Goal: Task Accomplishment & Management: Manage account settings

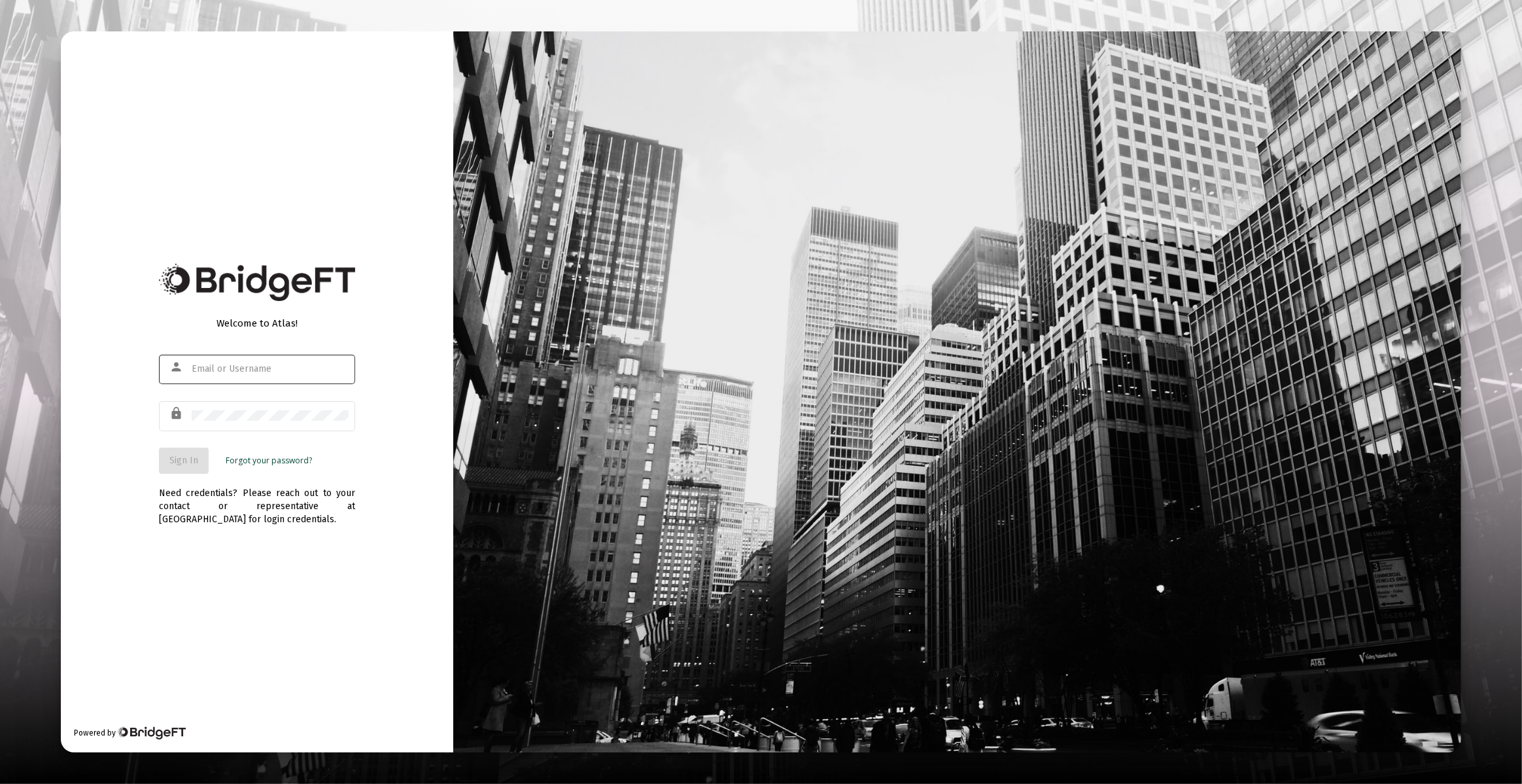
click at [216, 361] on div at bounding box center [270, 369] width 157 height 32
click at [0, 783] on com-1password-button at bounding box center [0, 784] width 0 height 0
type input "[PERSON_NAME][EMAIL_ADDRESS][DOMAIN_NAME]"
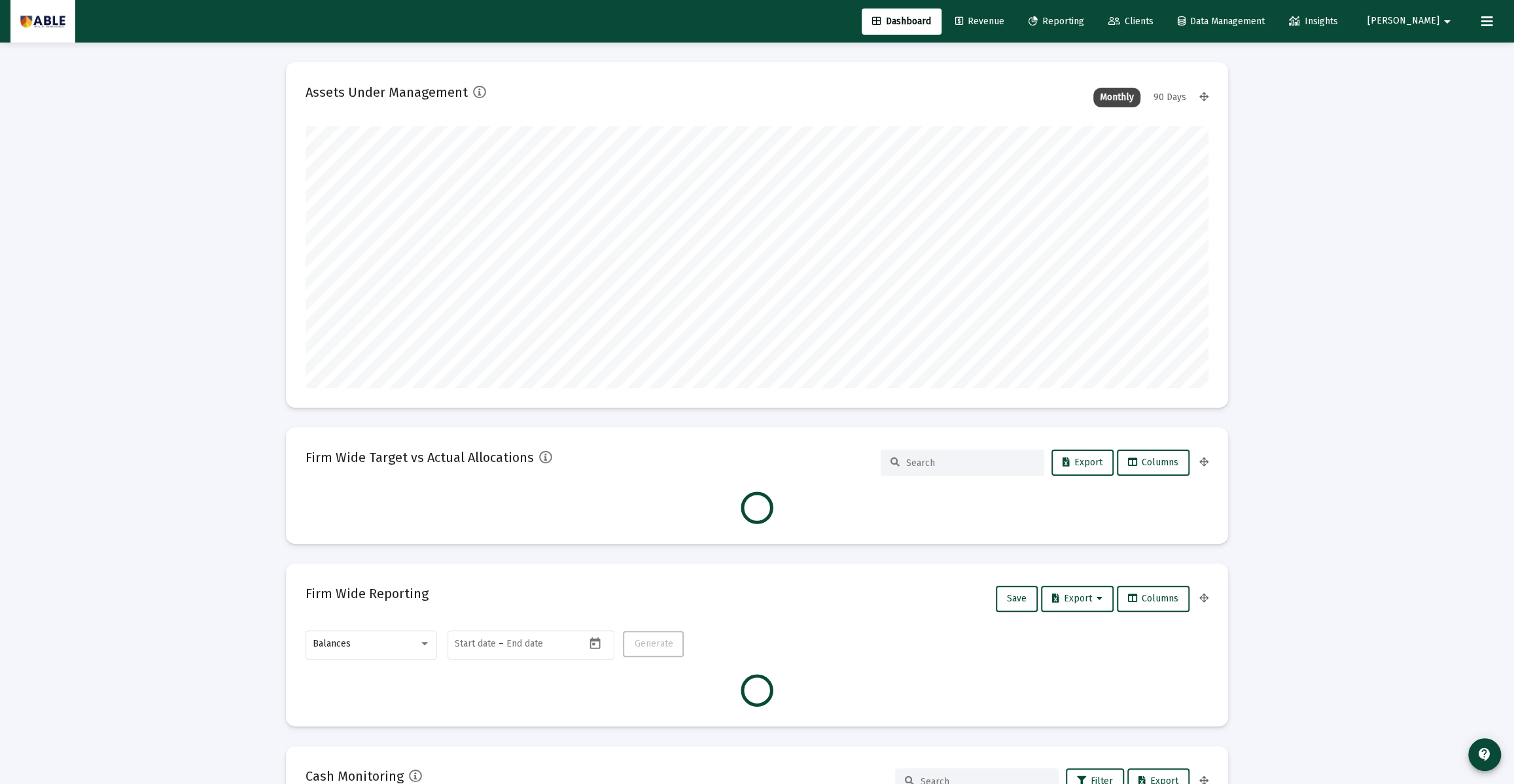
scroll to position [261, 486]
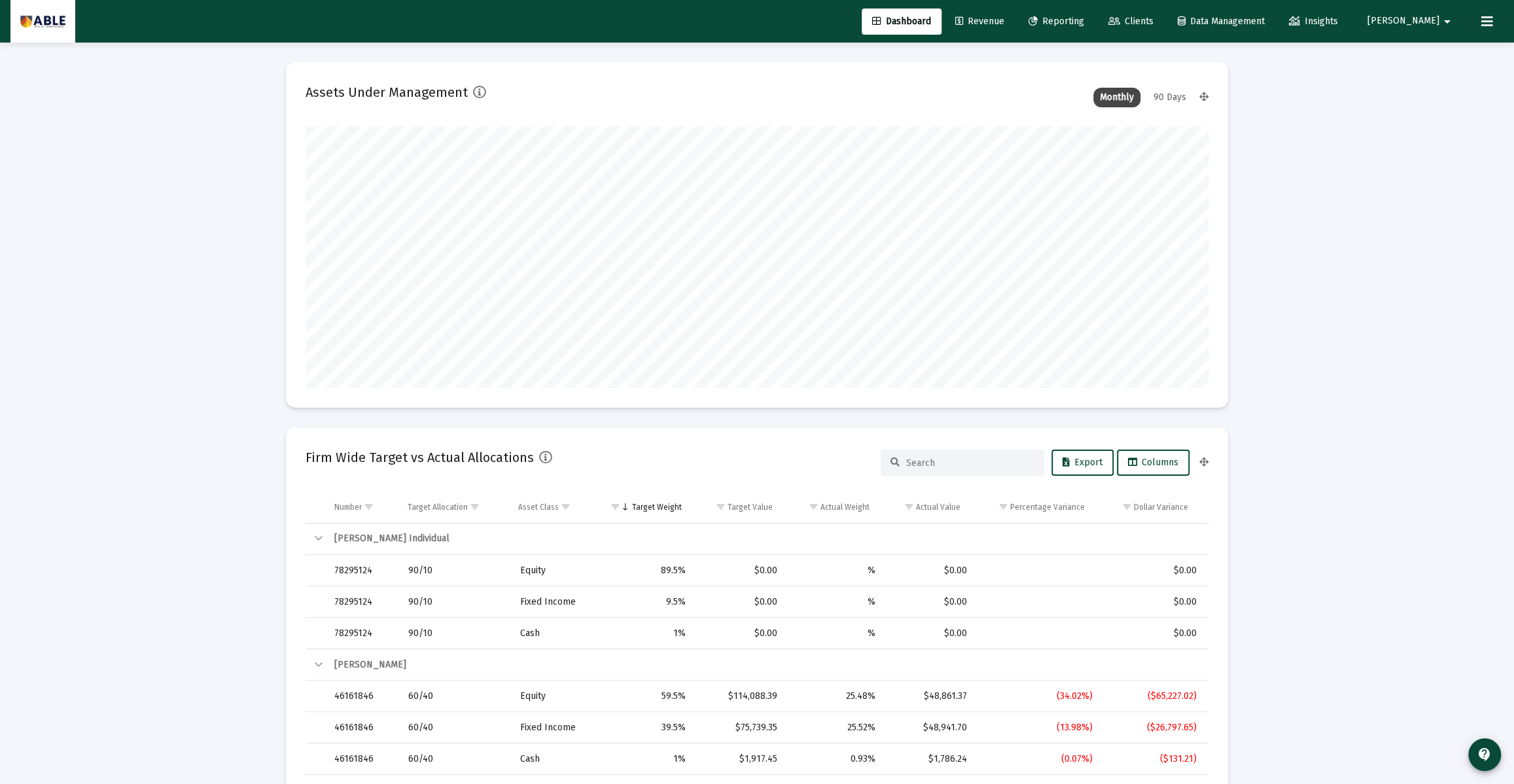
click at [1153, 18] on span "Clients" at bounding box center [1132, 21] width 45 height 11
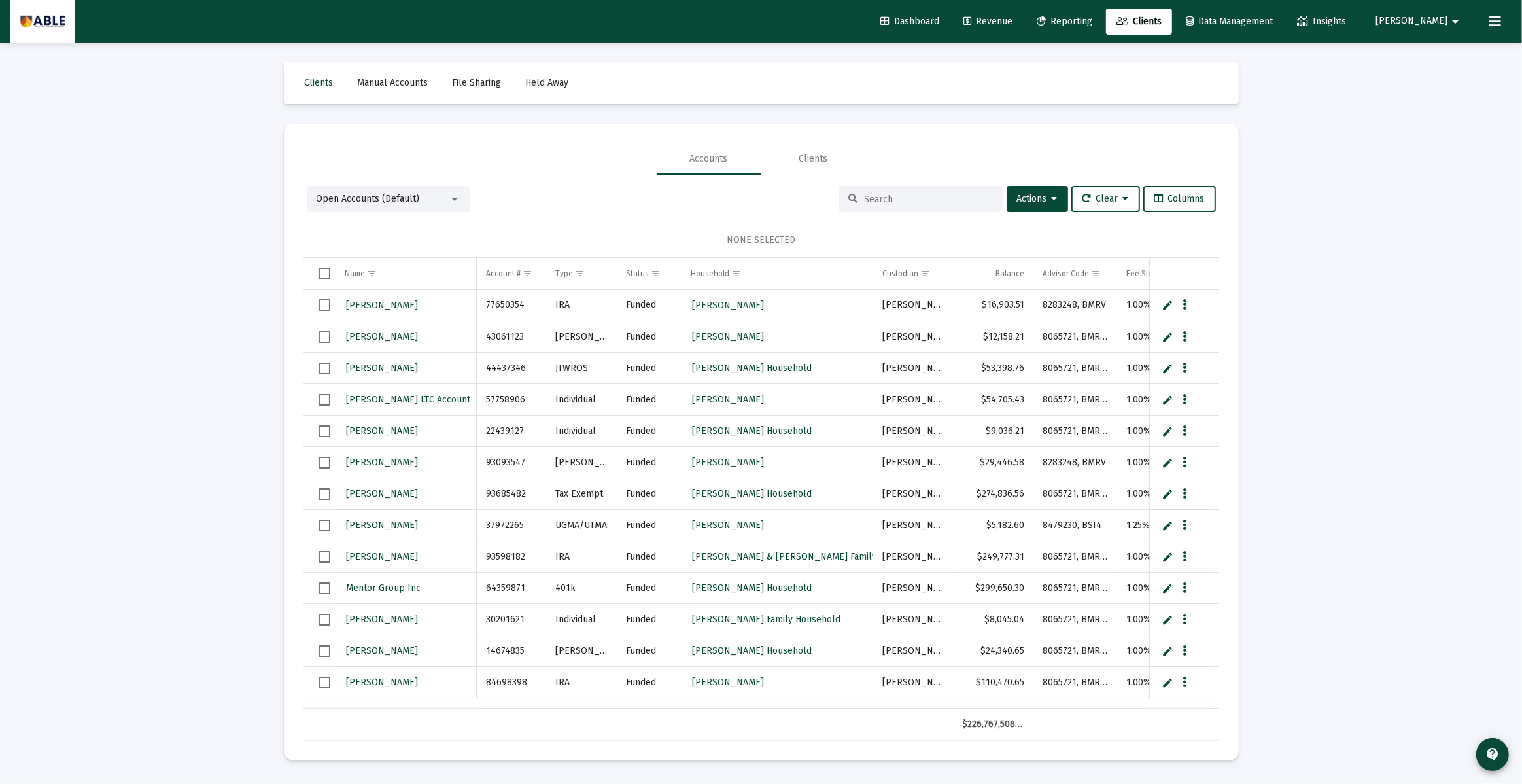
click at [882, 197] on input at bounding box center [929, 198] width 129 height 11
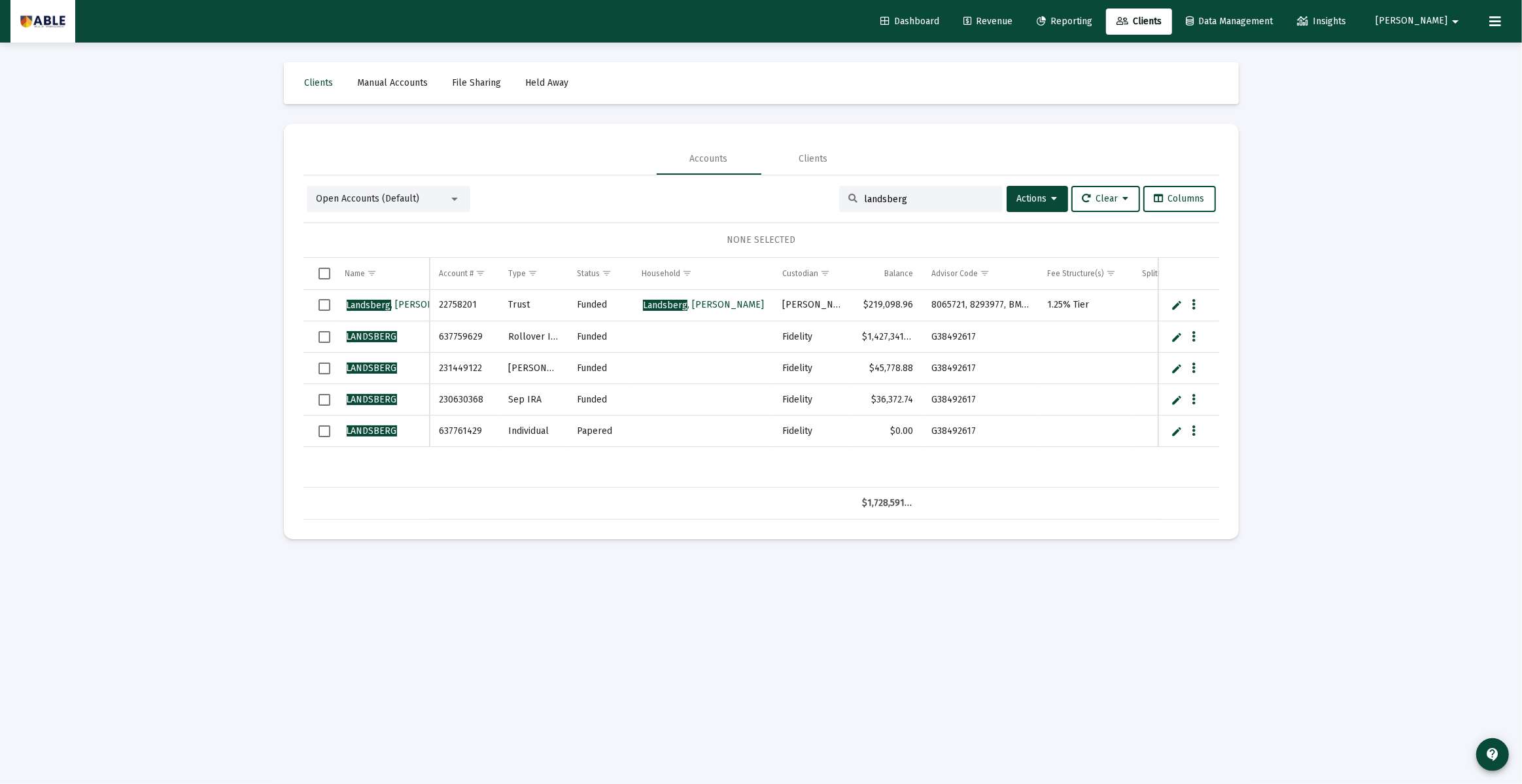
type input "landsberg"
click at [1435, 22] on span "[PERSON_NAME]" at bounding box center [1412, 21] width 72 height 11
click at [1451, 54] on span "Settings" at bounding box center [1461, 55] width 39 height 31
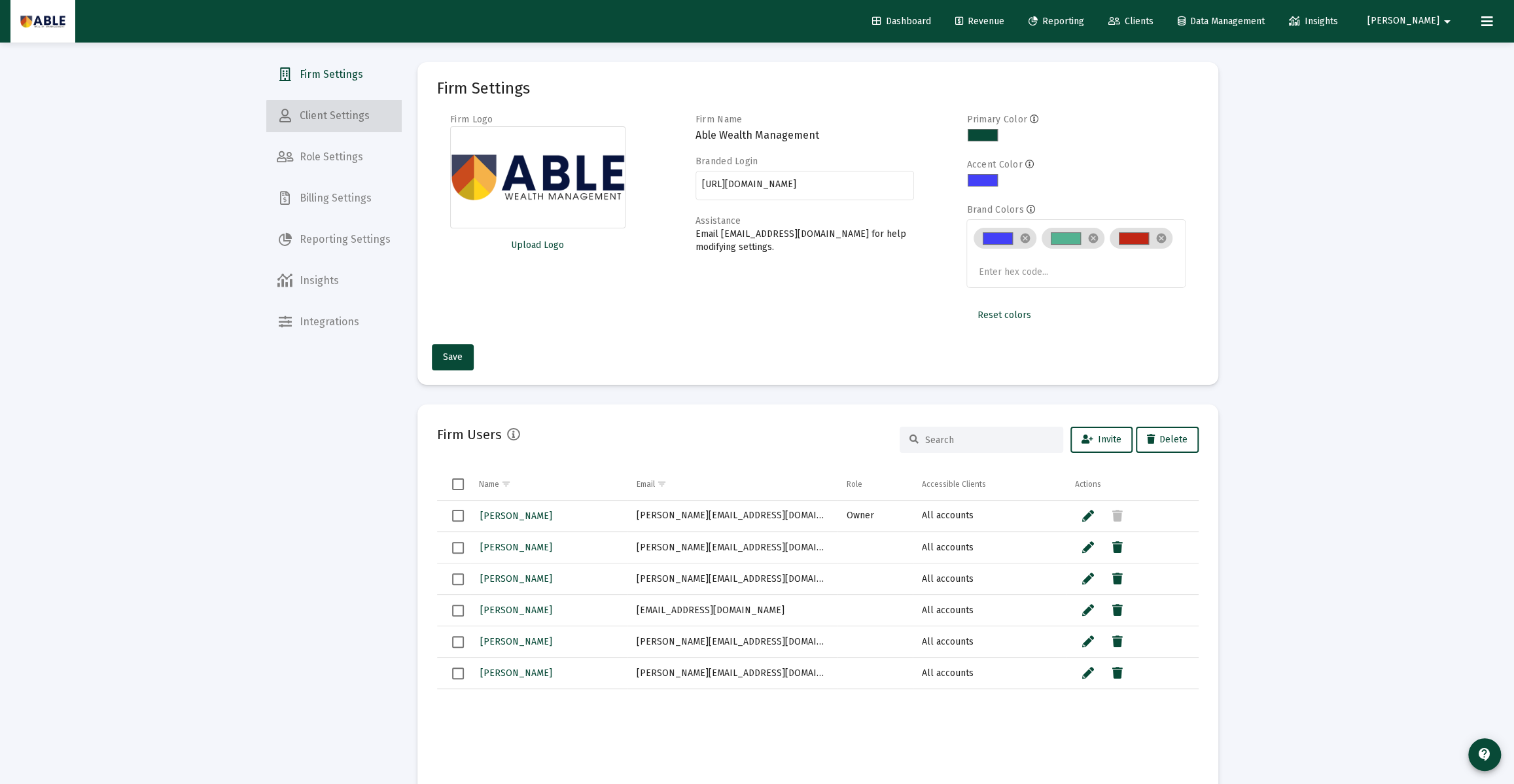
click at [343, 128] on span "Client Settings" at bounding box center [334, 115] width 135 height 31
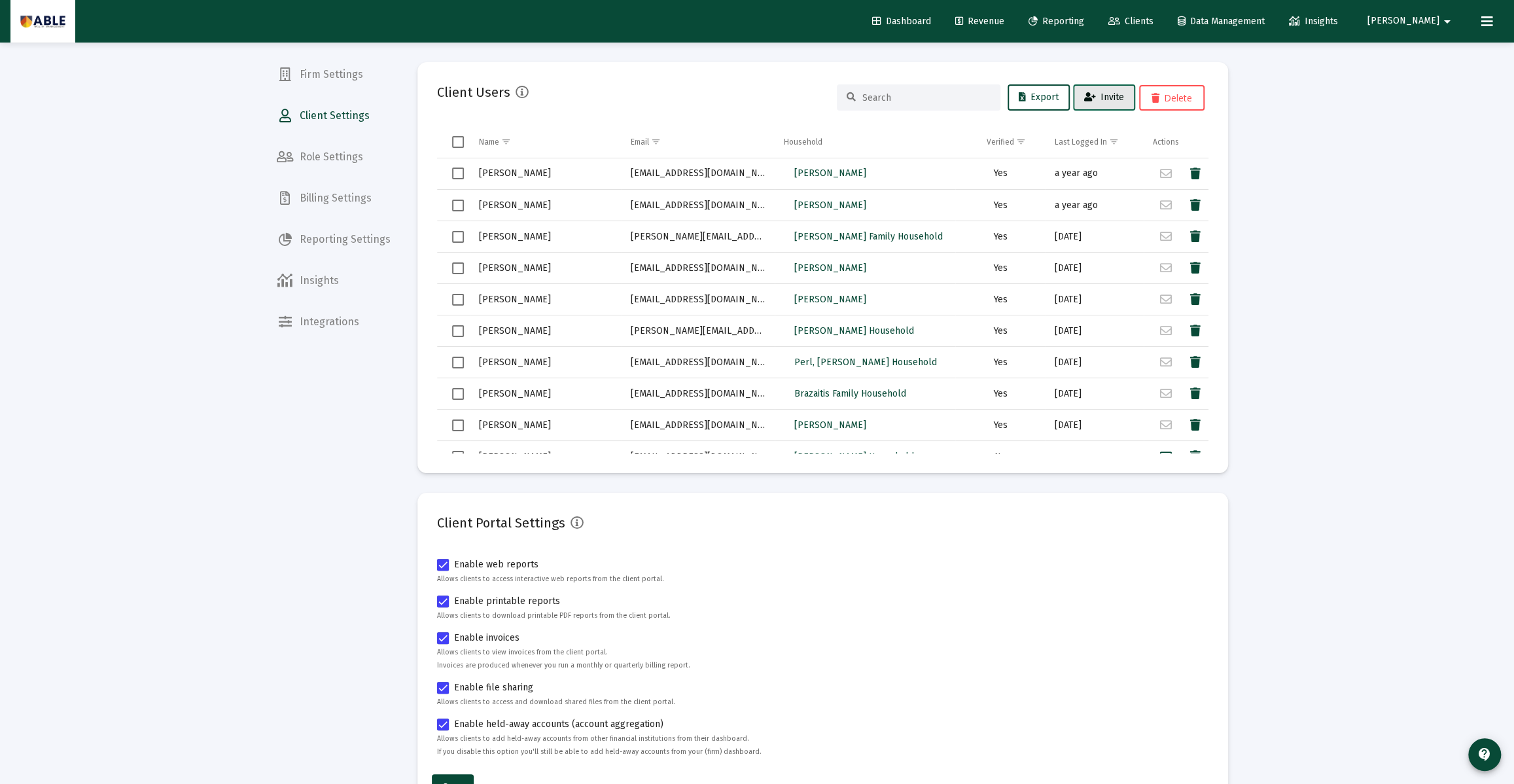
click at [1106, 102] on span "Invite" at bounding box center [1104, 97] width 40 height 11
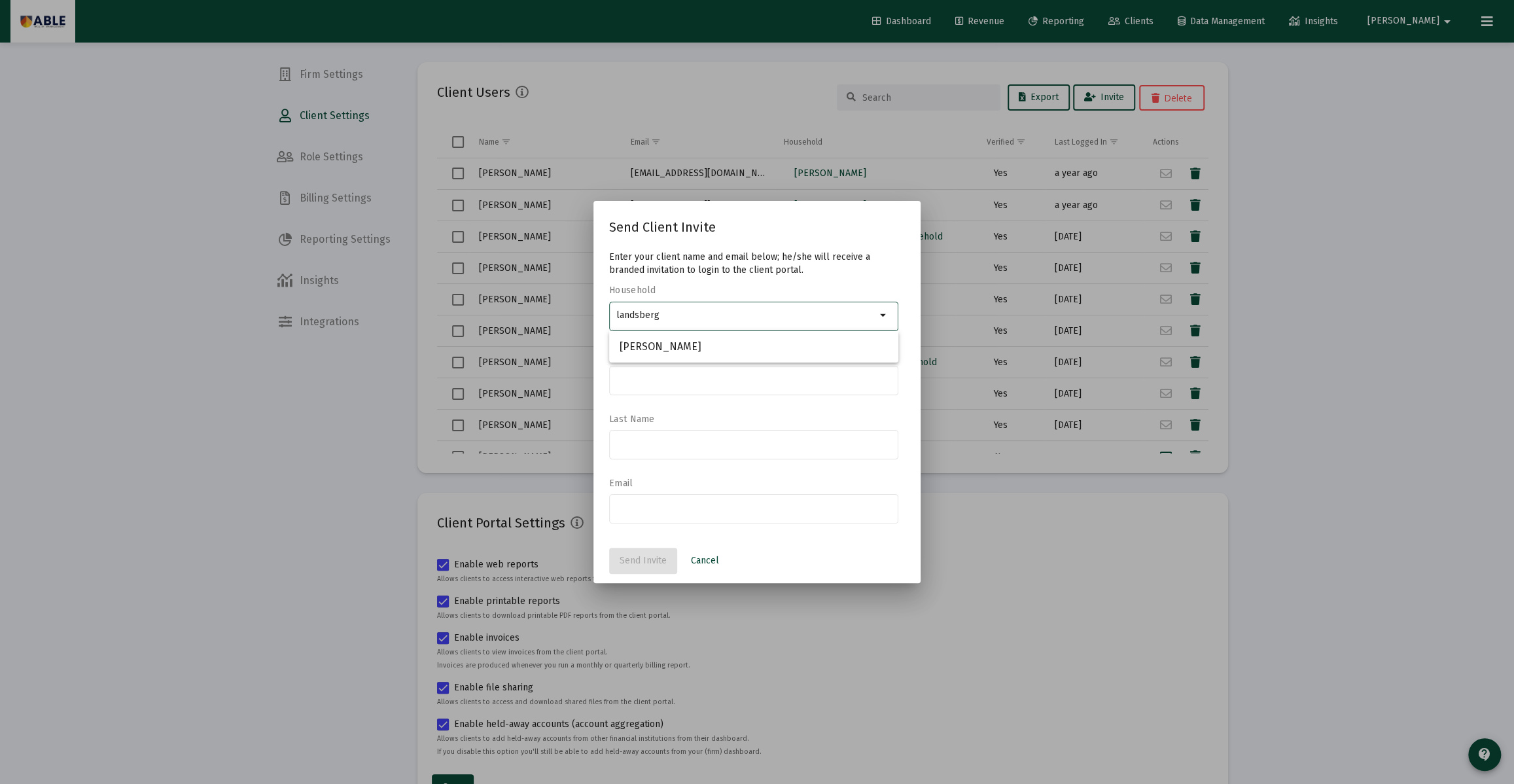
click at [711, 313] on input "landsberg" at bounding box center [746, 315] width 260 height 10
type input "J"
type input "[PERSON_NAME] Household"
click at [710, 556] on span "Cancel" at bounding box center [704, 560] width 28 height 11
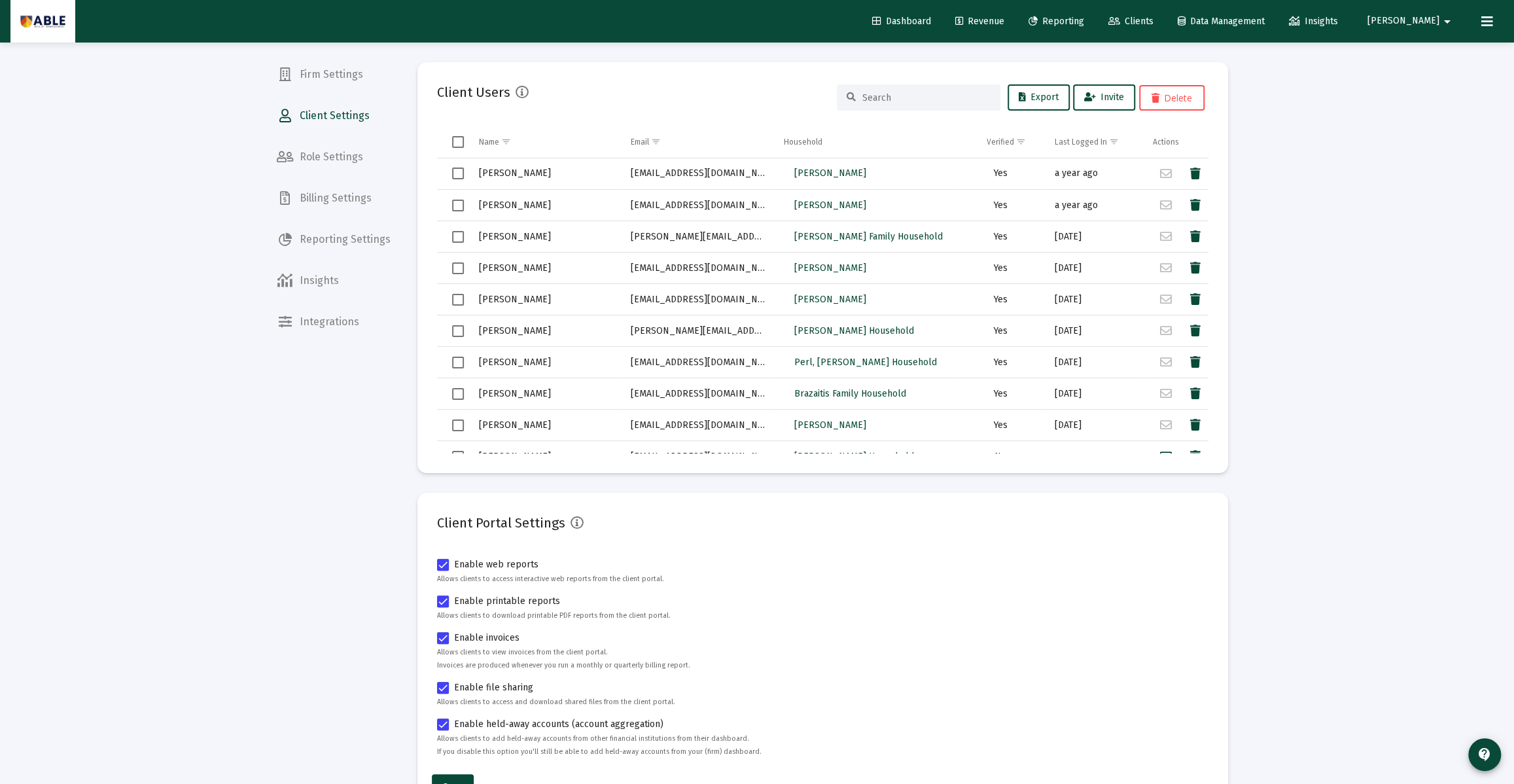
click at [1121, 21] on icon at bounding box center [1115, 21] width 12 height 9
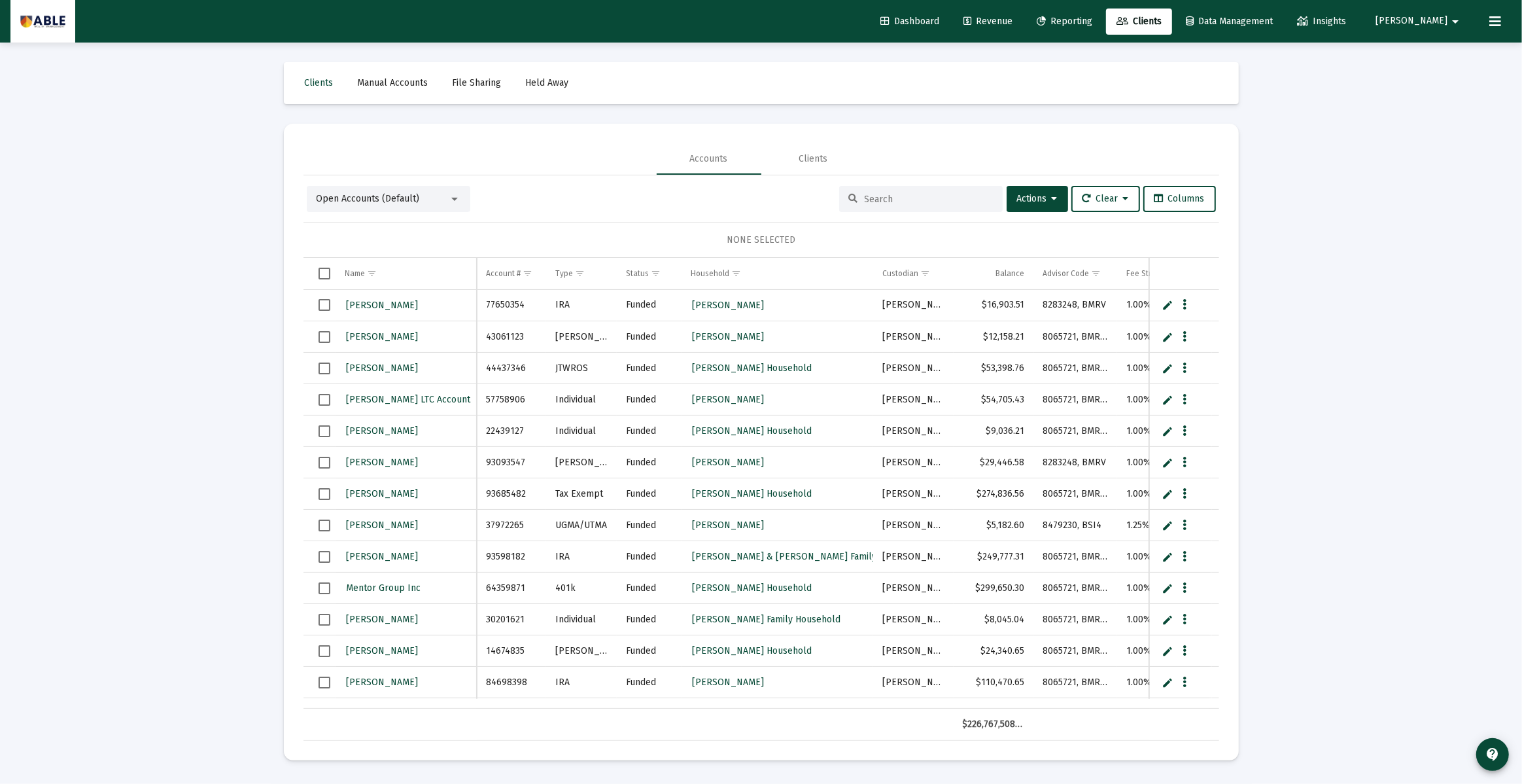
click at [875, 201] on input at bounding box center [929, 198] width 129 height 11
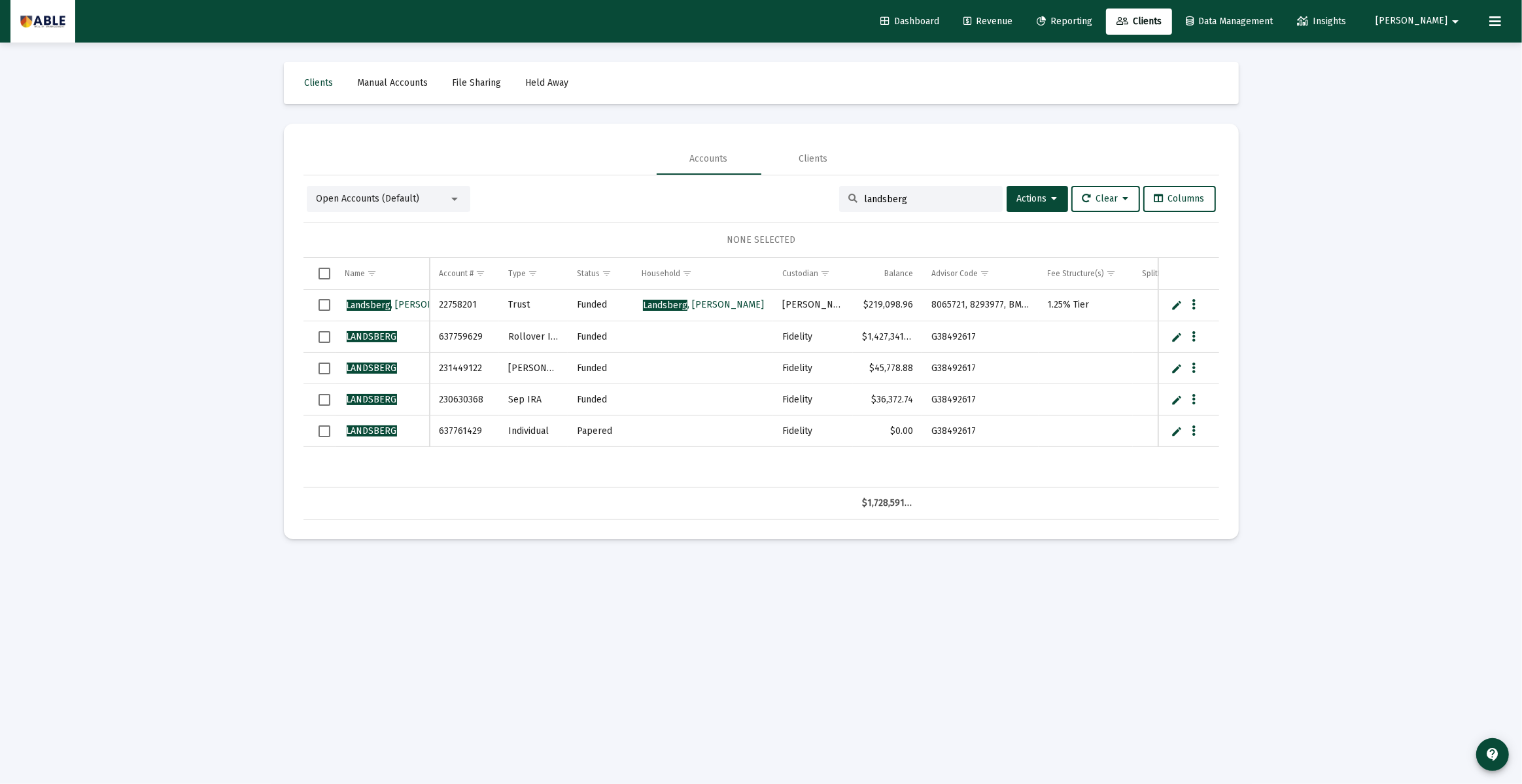
type input "landsberg"
click at [323, 332] on span "Select row" at bounding box center [324, 337] width 12 height 12
click at [321, 369] on span "Select row" at bounding box center [324, 368] width 12 height 12
click at [324, 401] on span "Select row" at bounding box center [324, 400] width 12 height 12
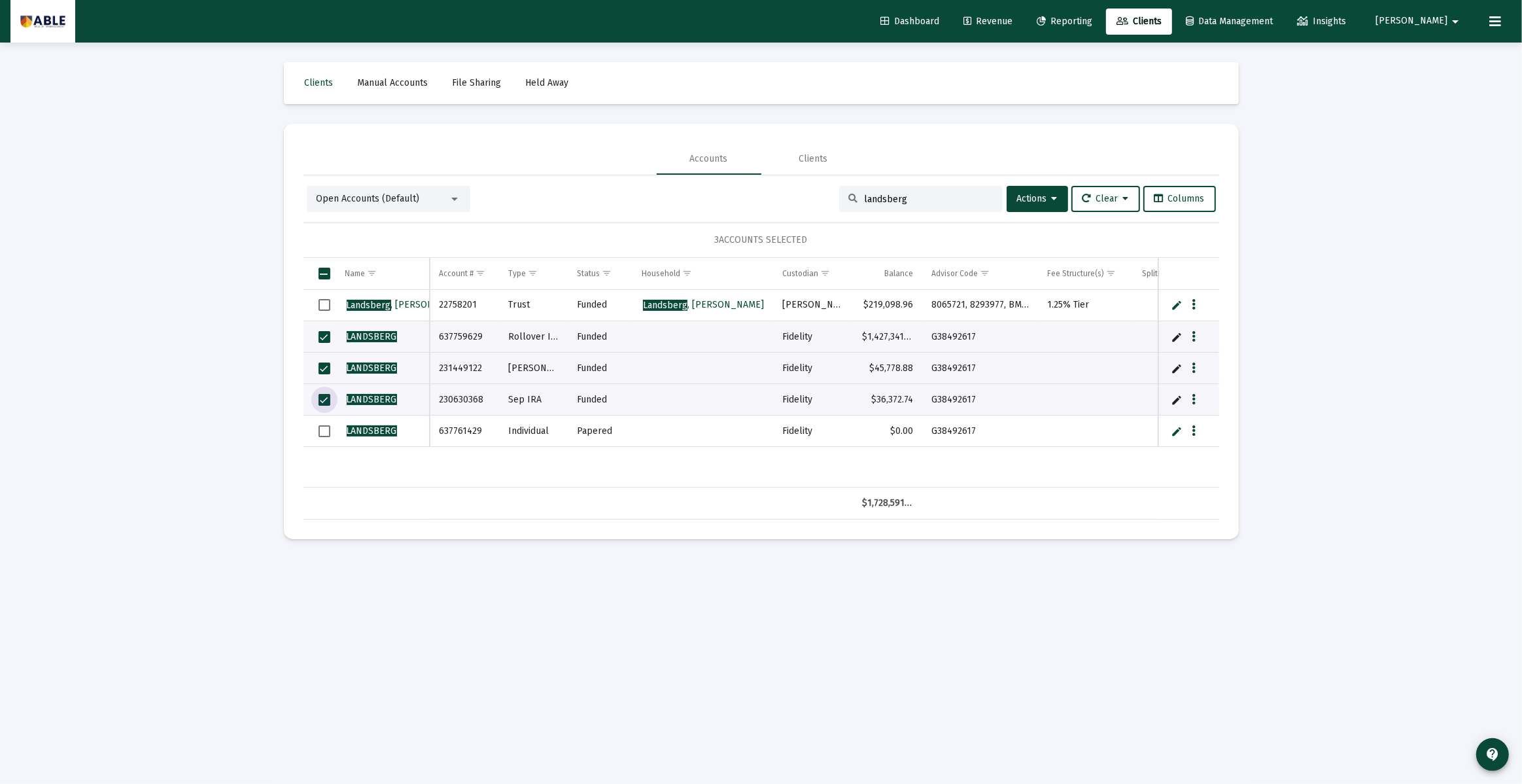
click at [322, 431] on span "Select row" at bounding box center [324, 431] width 12 height 12
click at [1045, 201] on span "Actions" at bounding box center [1037, 198] width 40 height 11
click at [1061, 358] on button "Map to Household" at bounding box center [1069, 358] width 140 height 31
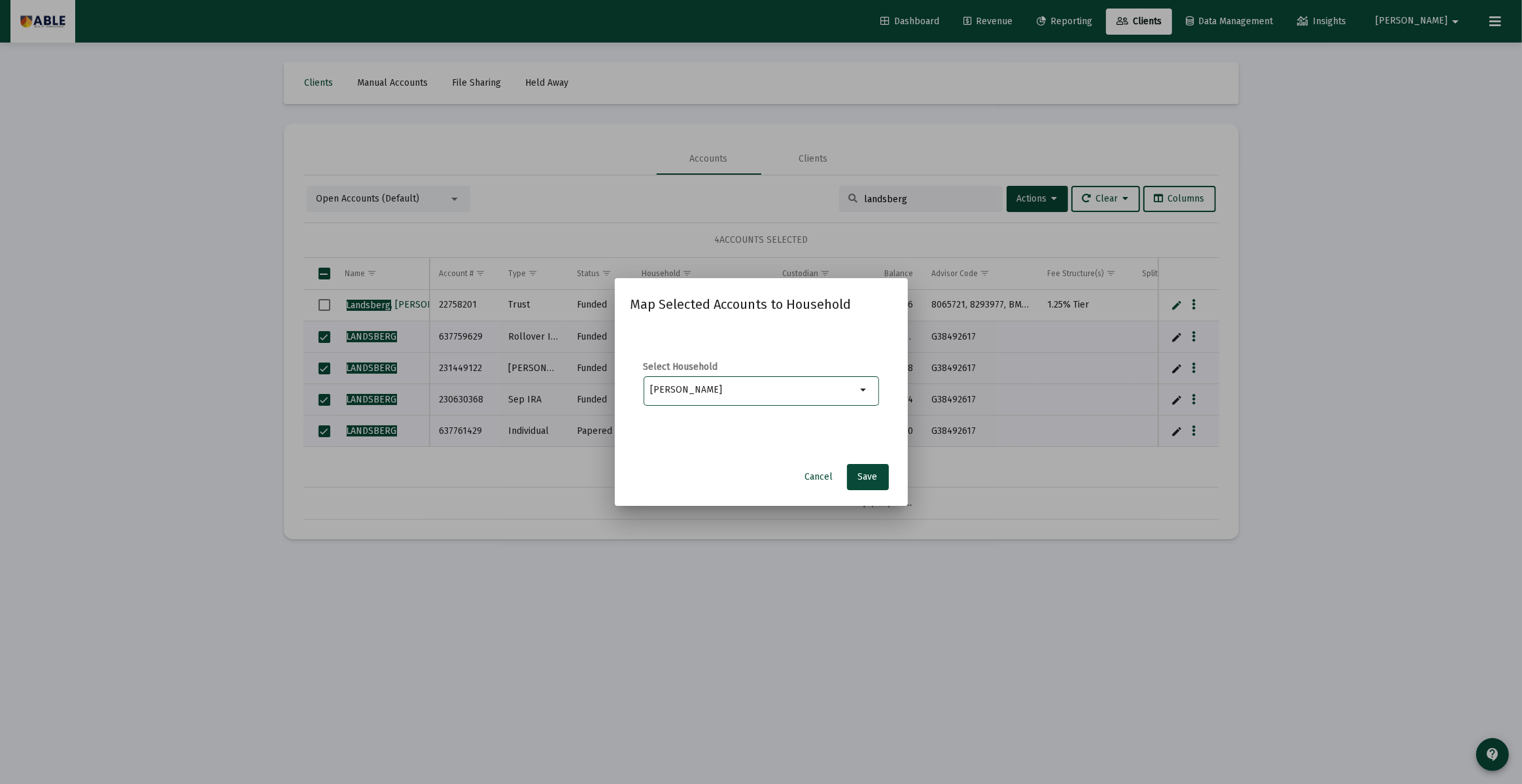
type input "[PERSON_NAME]"
click at [814, 480] on span "Cancel" at bounding box center [819, 476] width 28 height 11
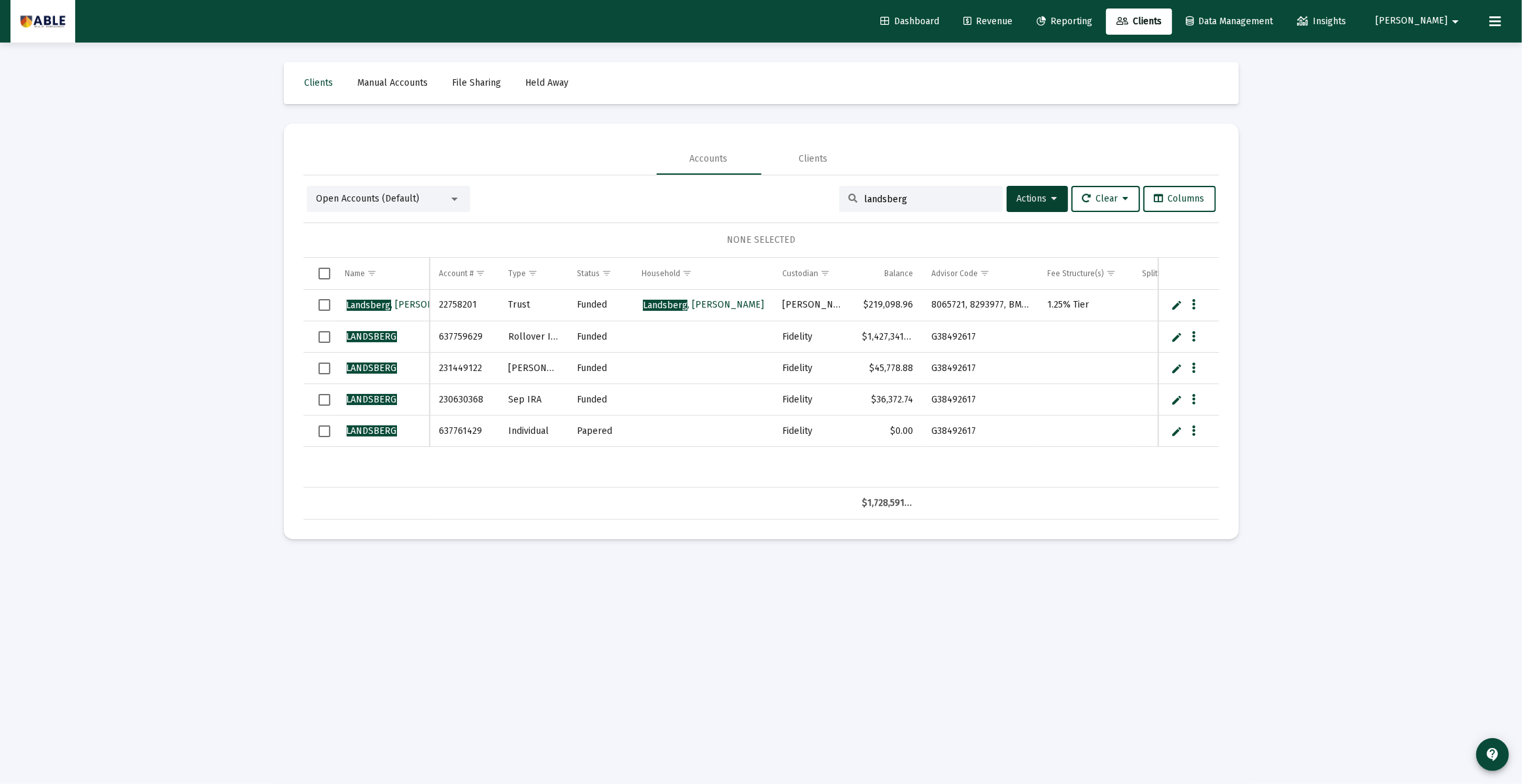
click at [322, 338] on span "Select row" at bounding box center [324, 337] width 12 height 12
click at [325, 362] on span "Select row" at bounding box center [324, 368] width 12 height 12
click at [325, 387] on td "Data grid" at bounding box center [319, 399] width 33 height 31
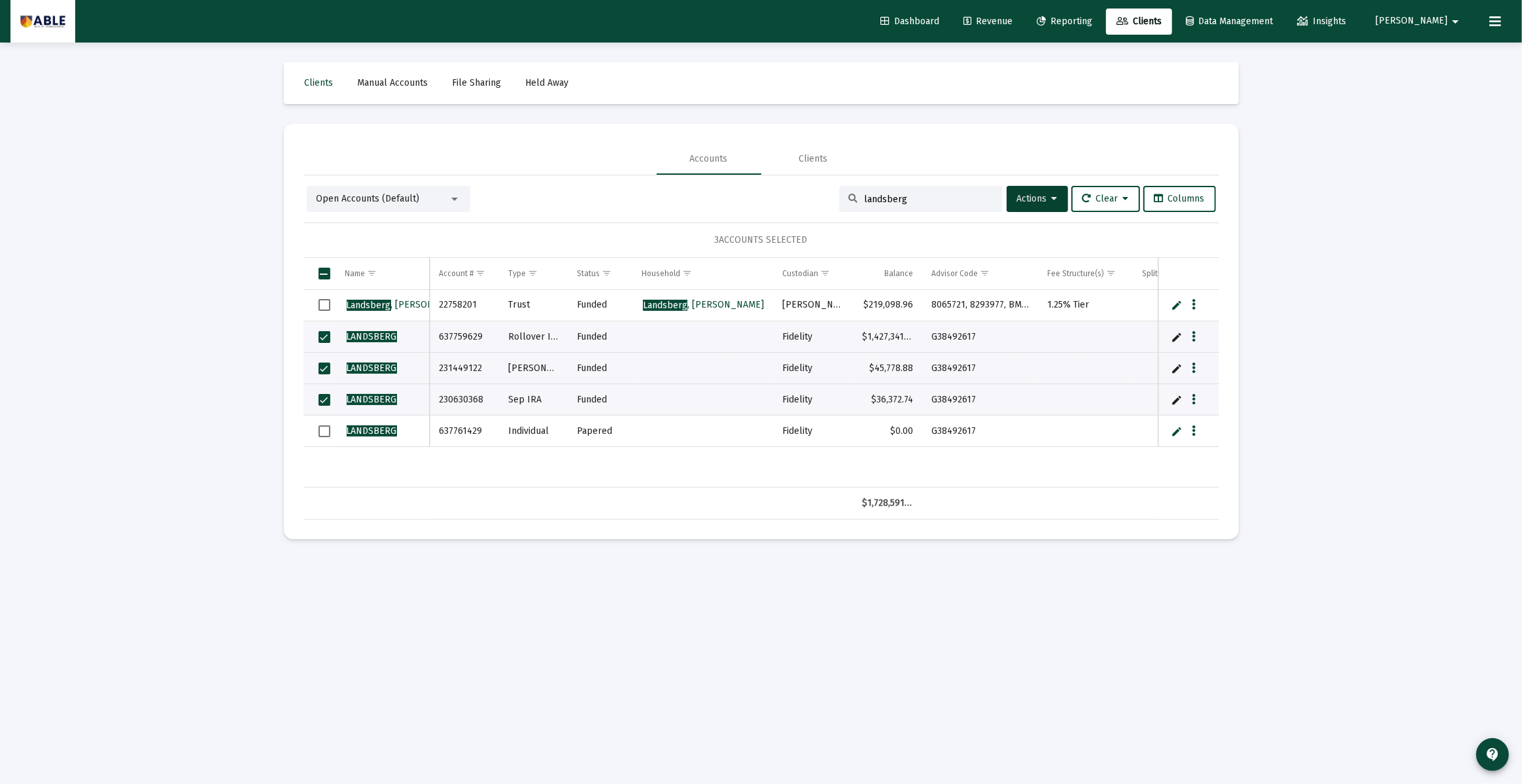
click at [317, 424] on td "Data grid" at bounding box center [319, 430] width 33 height 31
click at [1445, 29] on button "[PERSON_NAME]" at bounding box center [1419, 20] width 119 height 26
click at [1441, 51] on link "Settings" at bounding box center [1452, 55] width 78 height 31
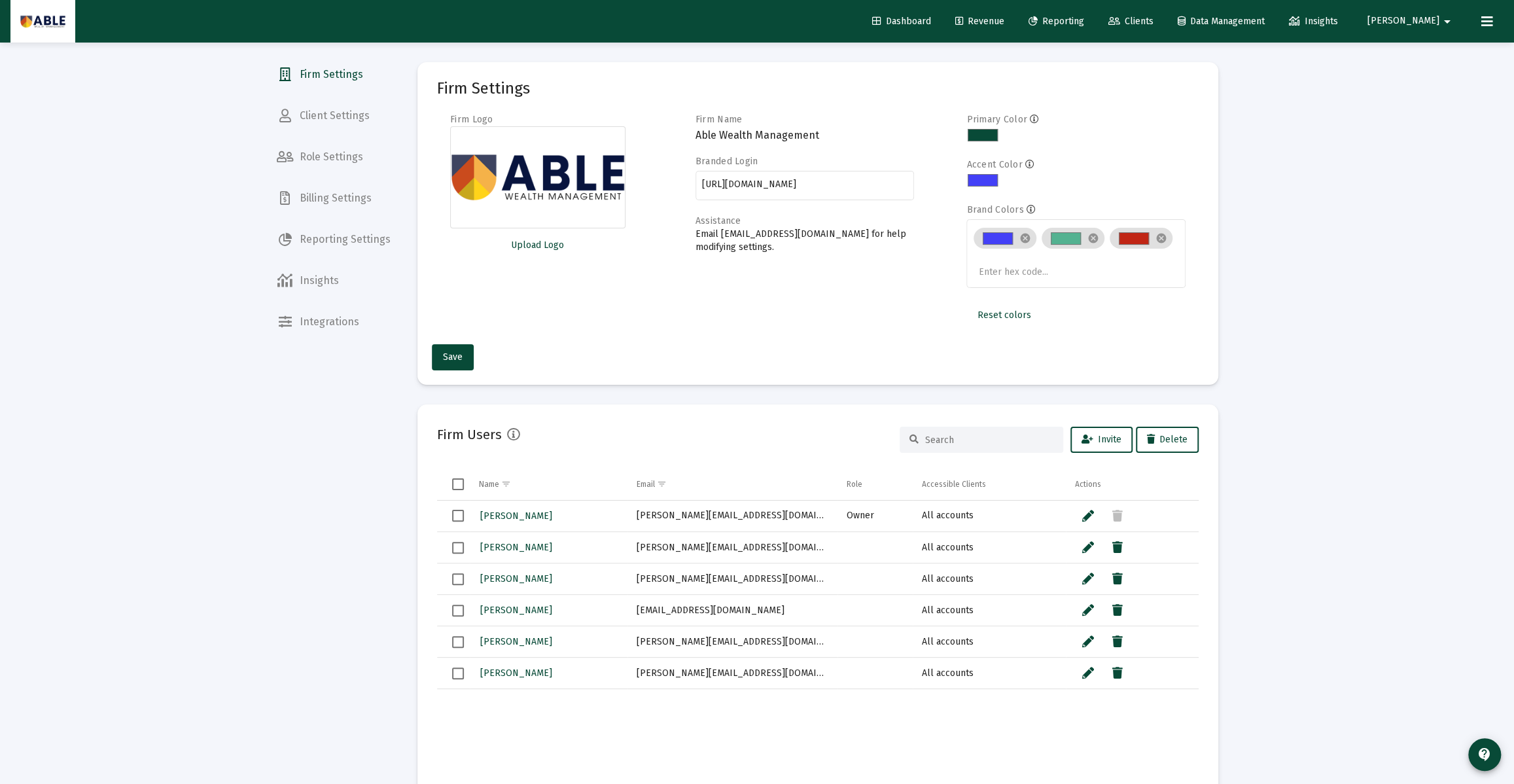
click at [1153, 22] on span "Clients" at bounding box center [1132, 21] width 45 height 11
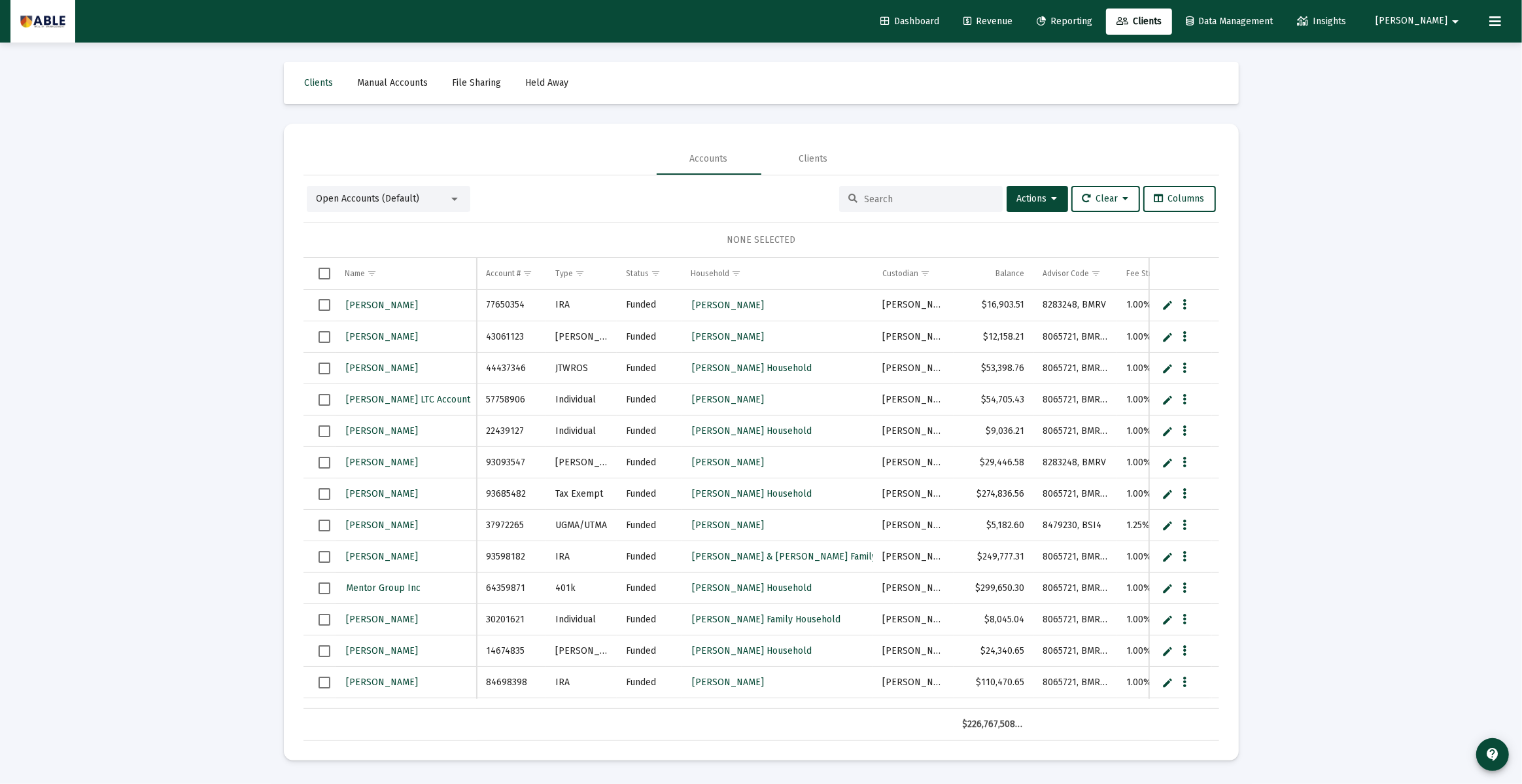
click at [865, 200] on input at bounding box center [929, 198] width 129 height 11
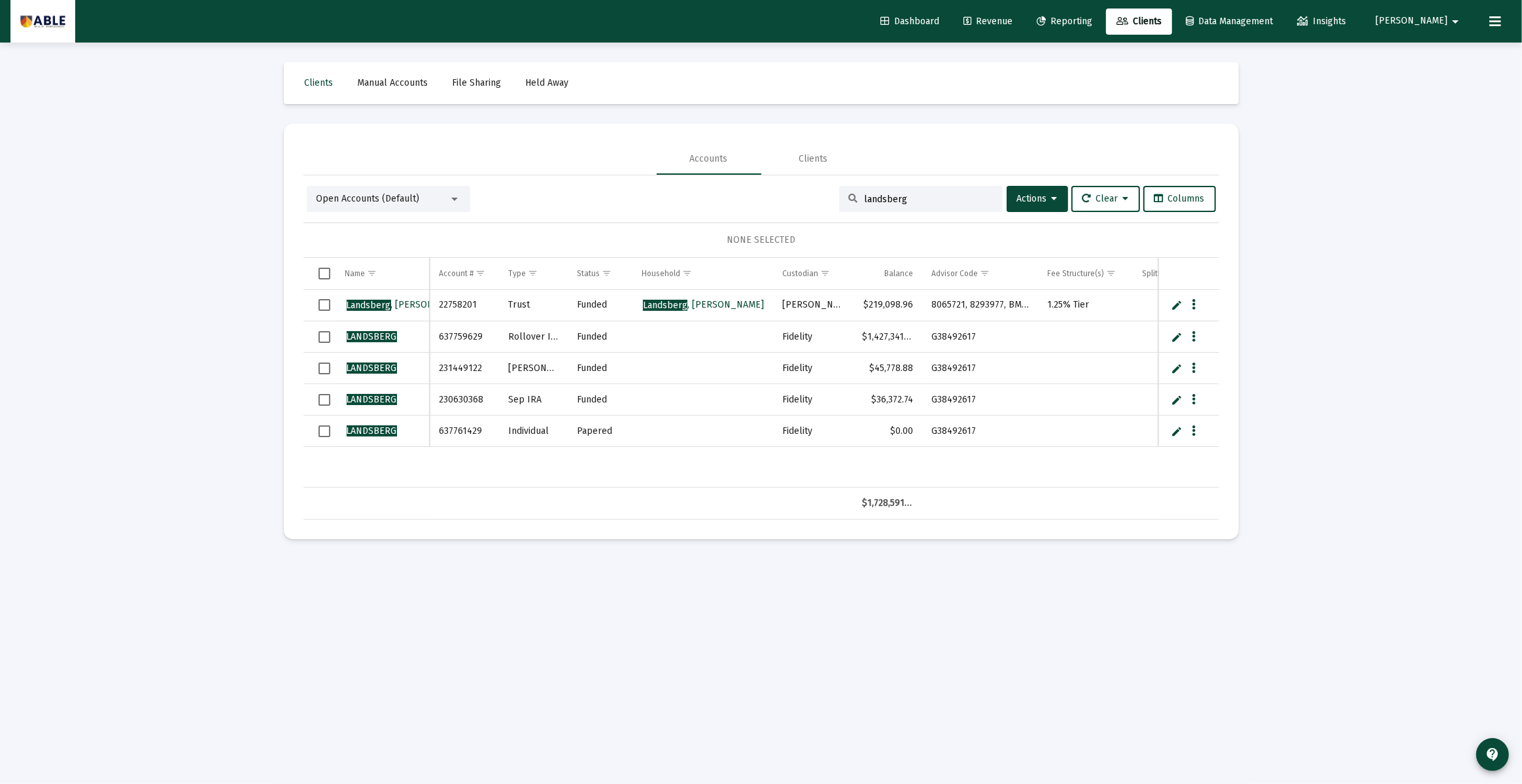
type input "landsberg"
click at [332, 430] on td "Data grid" at bounding box center [319, 430] width 33 height 31
drag, startPoint x: 328, startPoint y: 399, endPoint x: 324, endPoint y: 375, distance: 24.3
click at [328, 399] on span "Select row" at bounding box center [324, 400] width 12 height 12
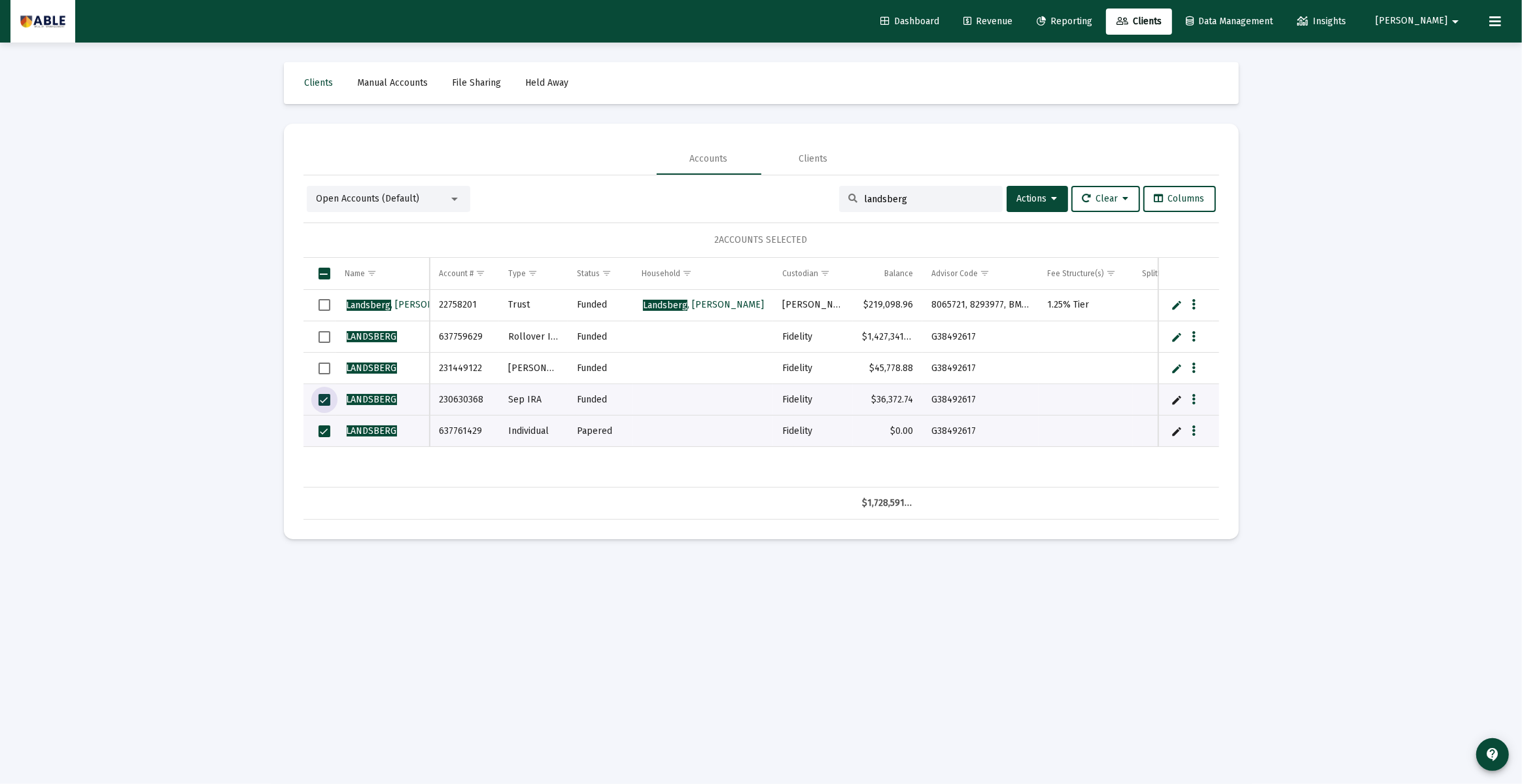
click at [325, 371] on span "Select row" at bounding box center [324, 368] width 12 height 12
click at [325, 335] on span "Select row" at bounding box center [324, 337] width 12 height 12
click at [1052, 202] on icon at bounding box center [1055, 198] width 6 height 9
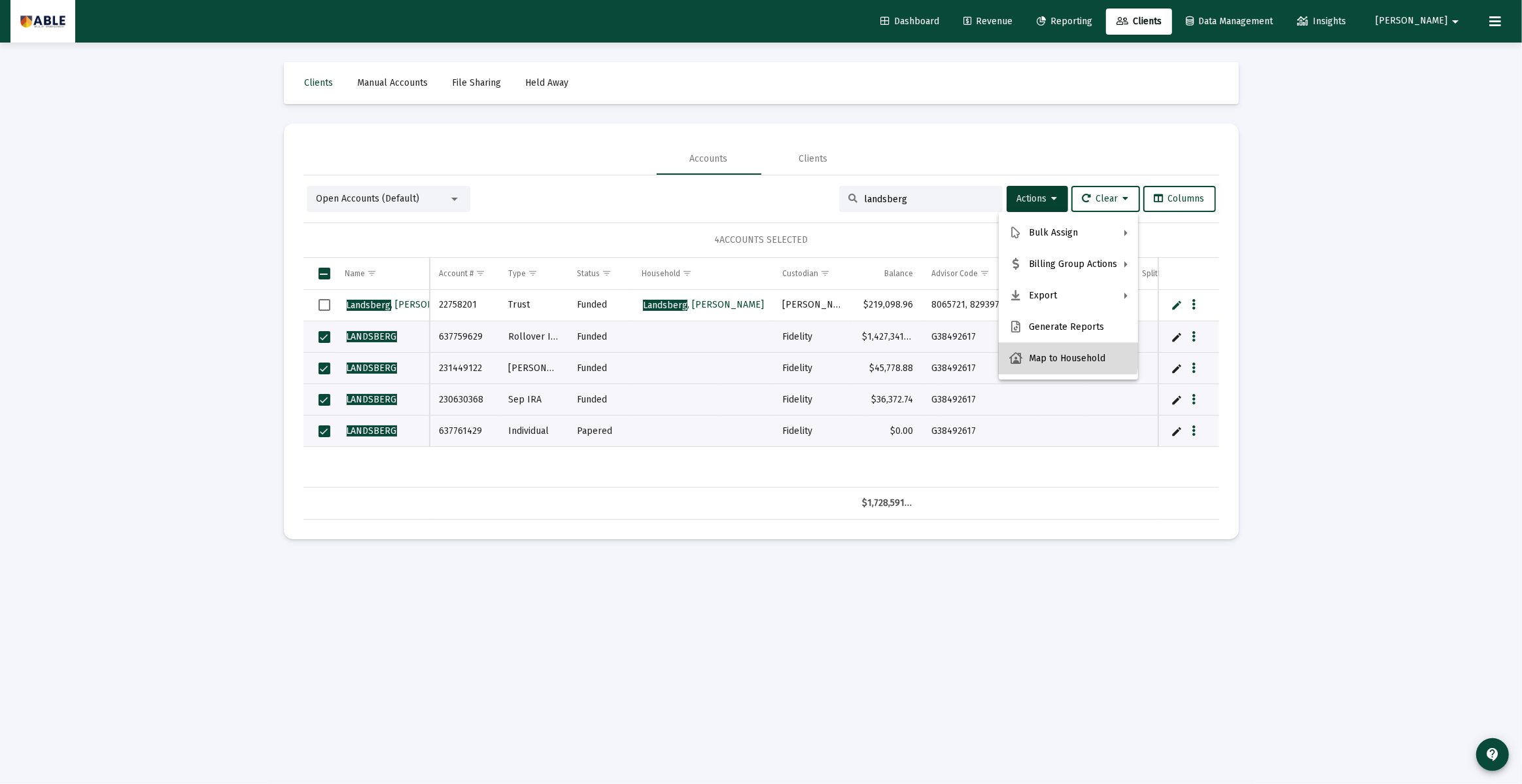
click at [1056, 353] on button "Map to Household" at bounding box center [1069, 358] width 140 height 31
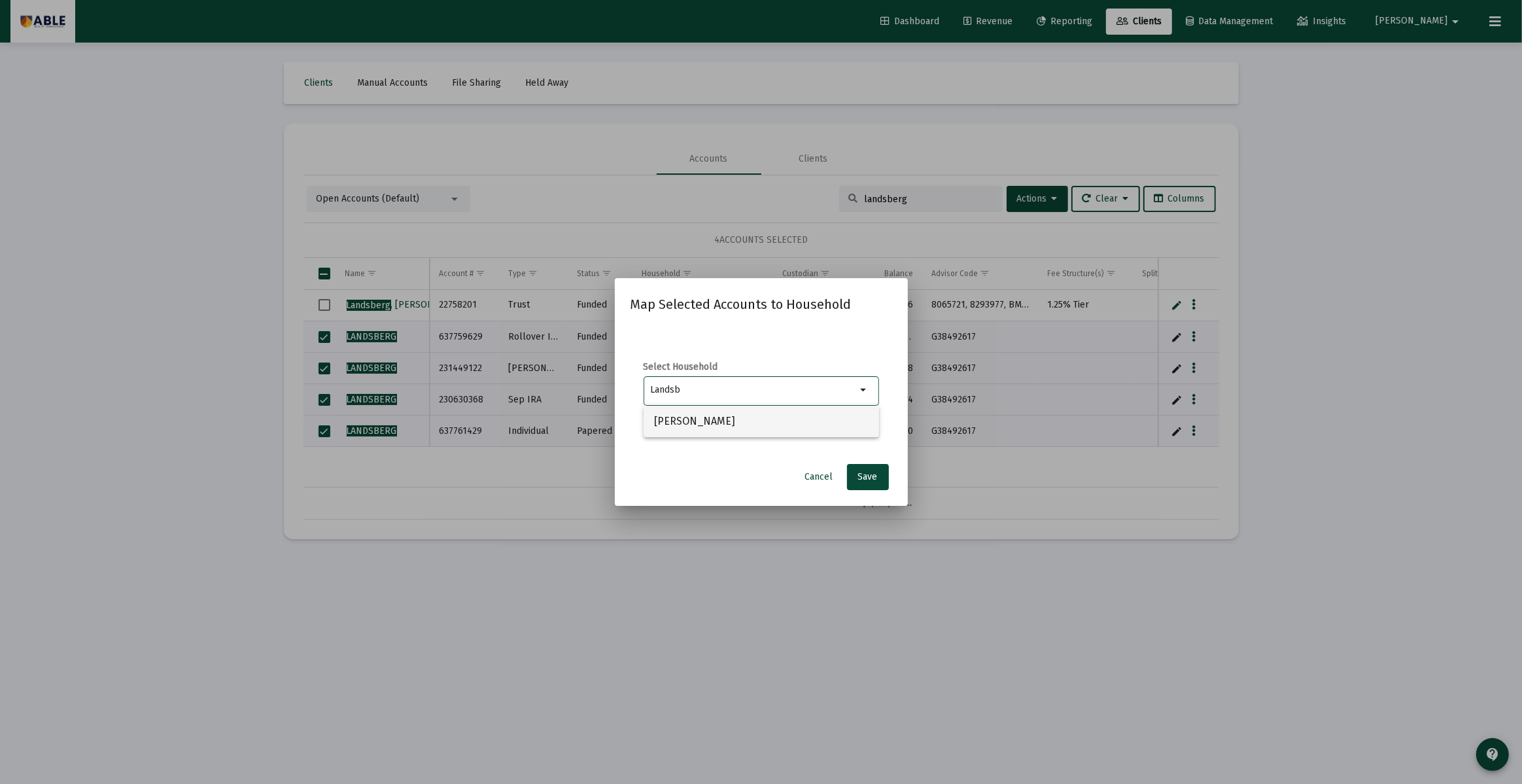
click at [751, 424] on span "[PERSON_NAME]" at bounding box center [761, 421] width 214 height 31
type input "[PERSON_NAME]"
click at [868, 476] on span "Save" at bounding box center [867, 476] width 19 height 11
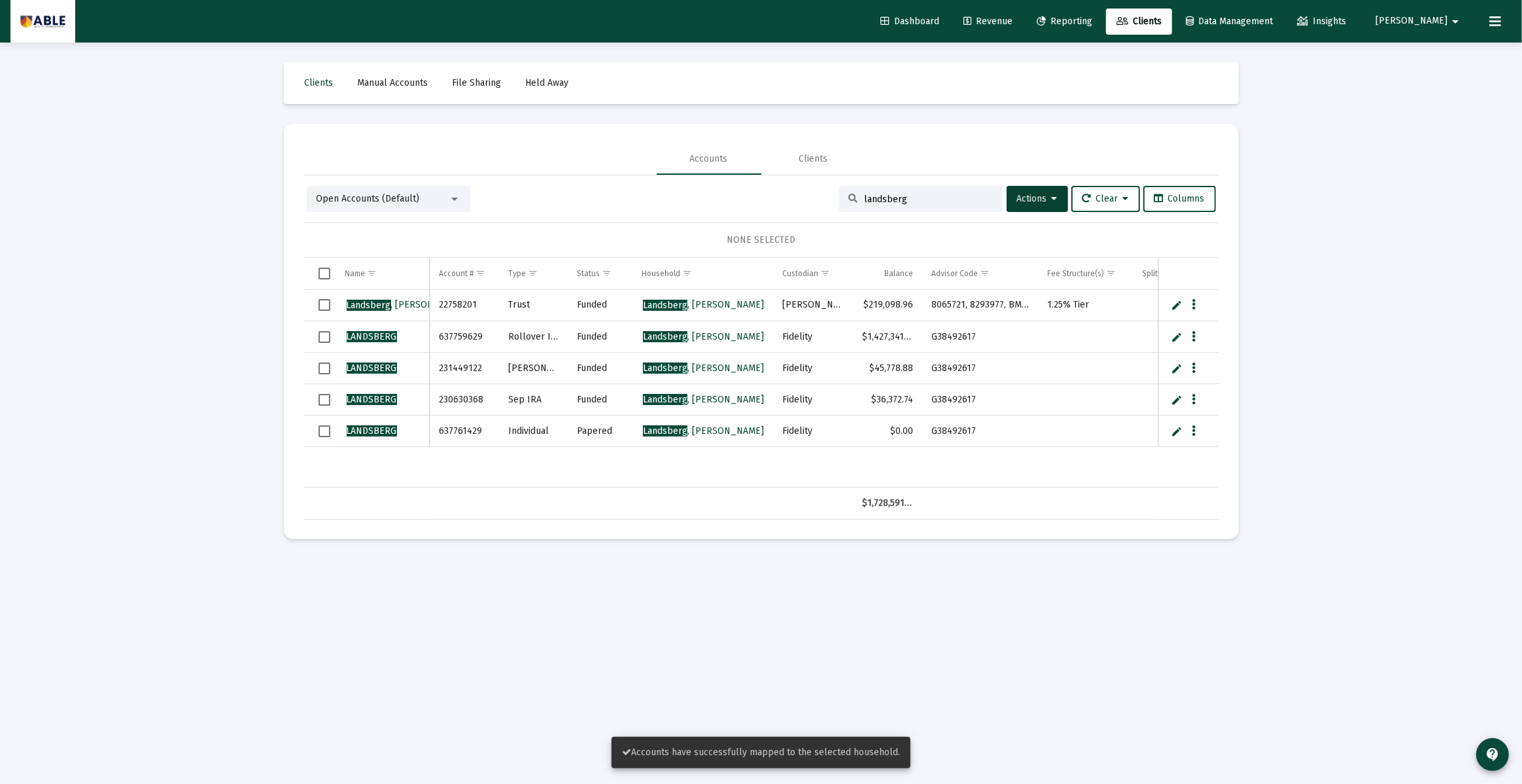
click at [1439, 24] on span "[PERSON_NAME]" at bounding box center [1412, 21] width 72 height 11
click at [1436, 47] on link "Settings" at bounding box center [1452, 55] width 78 height 31
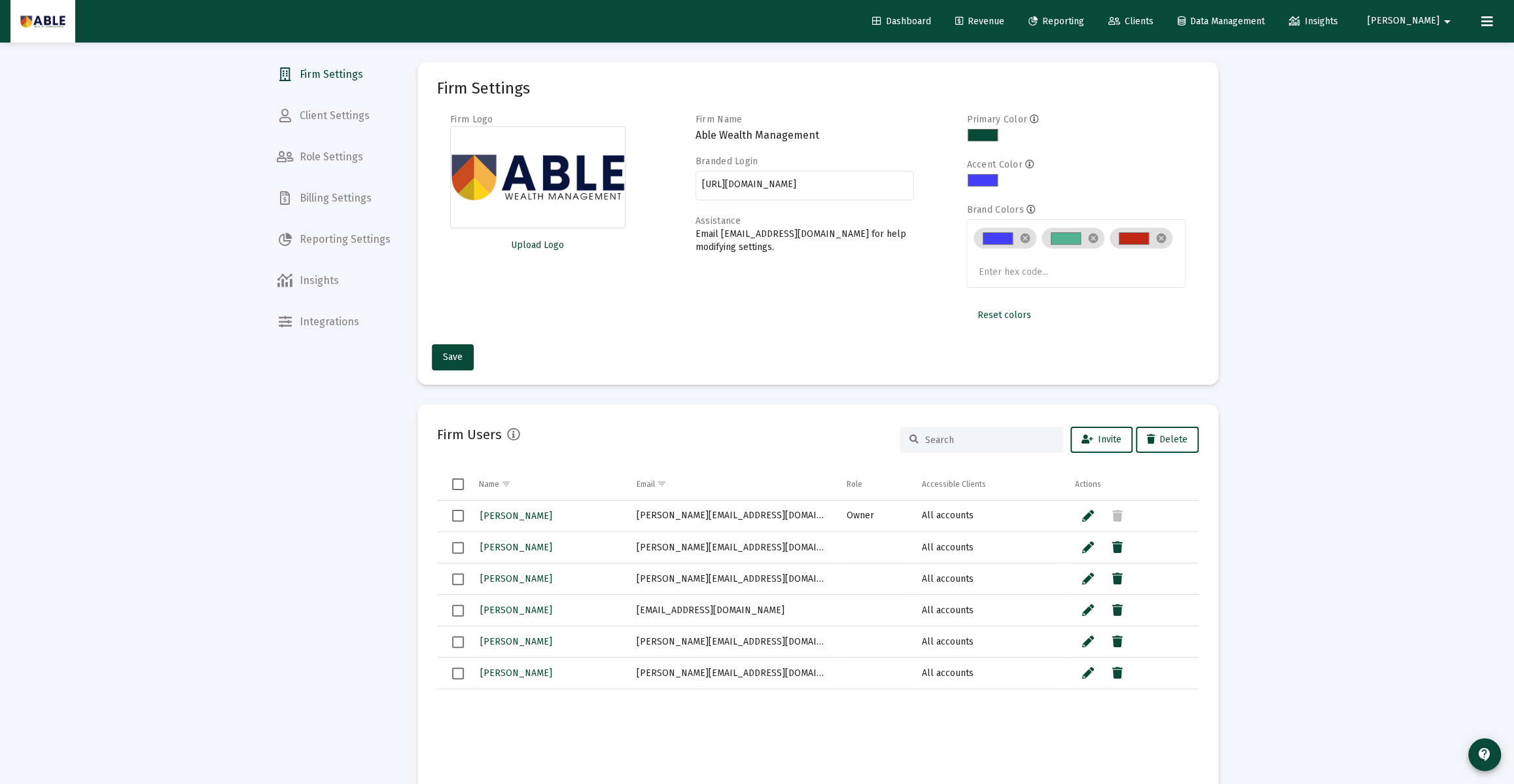
click at [341, 119] on span "Client Settings" at bounding box center [334, 115] width 135 height 31
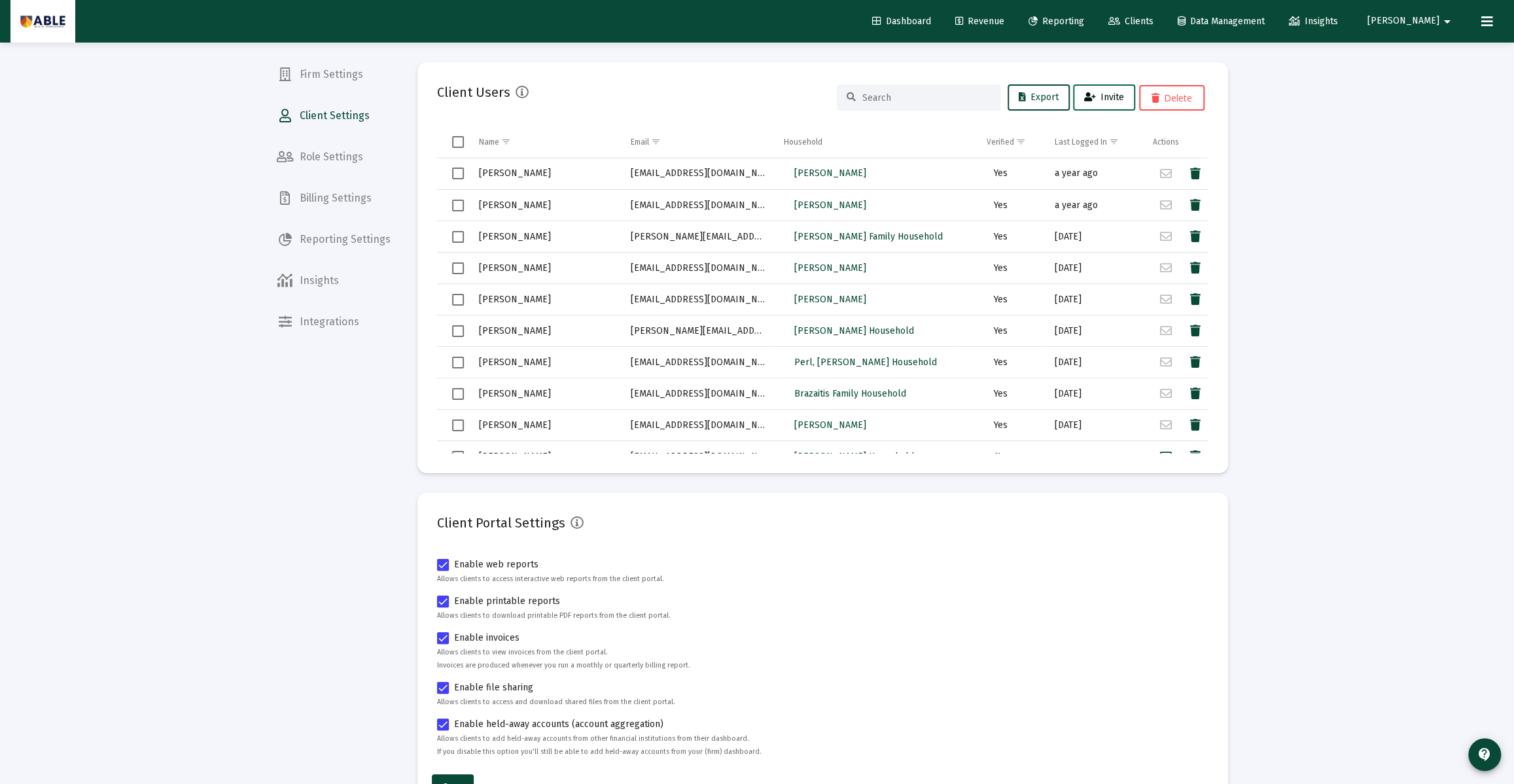
click at [1115, 94] on span "Invite" at bounding box center [1104, 97] width 40 height 11
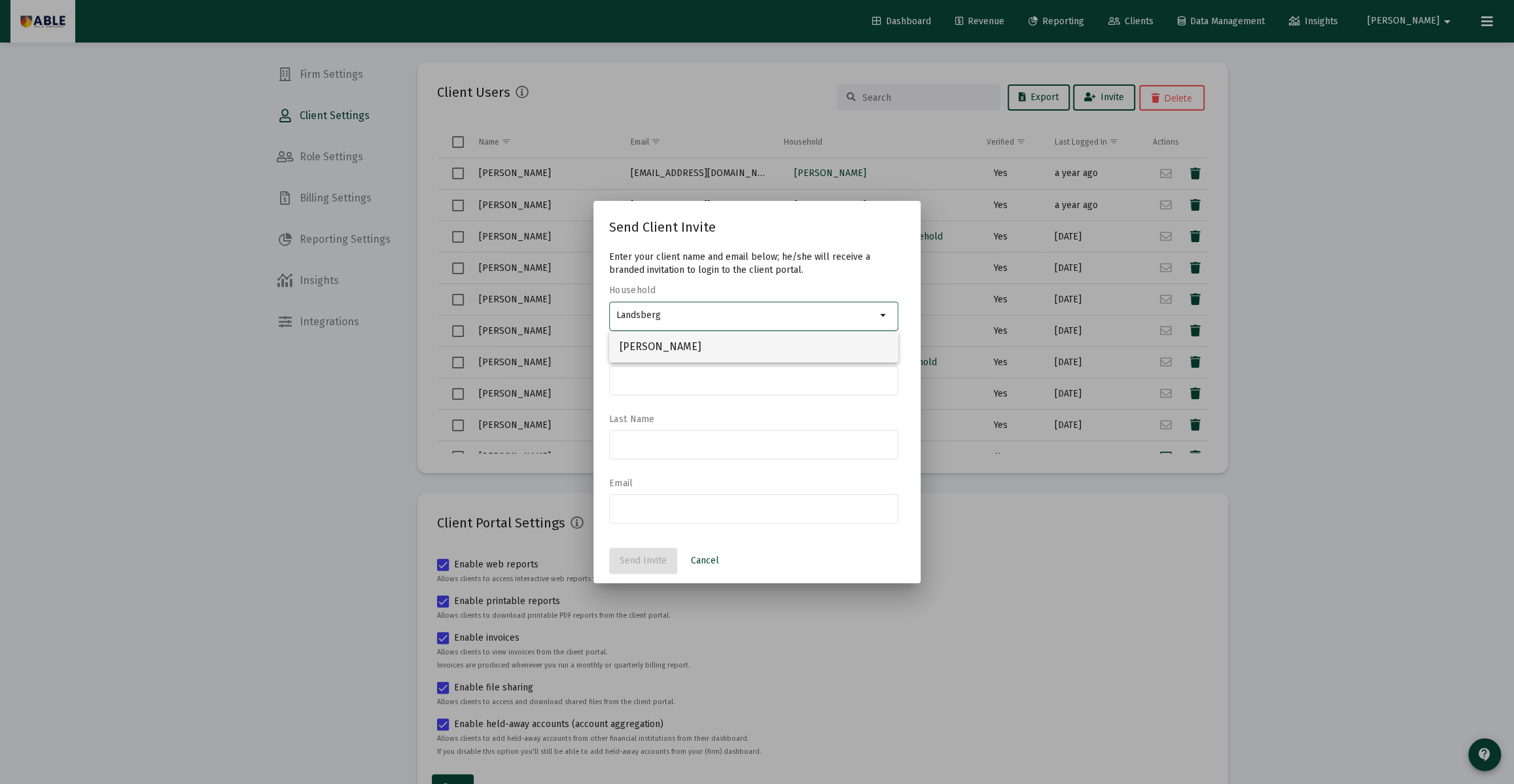
click at [731, 355] on span "[PERSON_NAME]" at bounding box center [753, 346] width 268 height 31
type input "[PERSON_NAME]"
click at [714, 385] on div at bounding box center [754, 379] width 276 height 32
type input "[PERSON_NAME]"
click at [660, 447] on input at bounding box center [754, 444] width 276 height 10
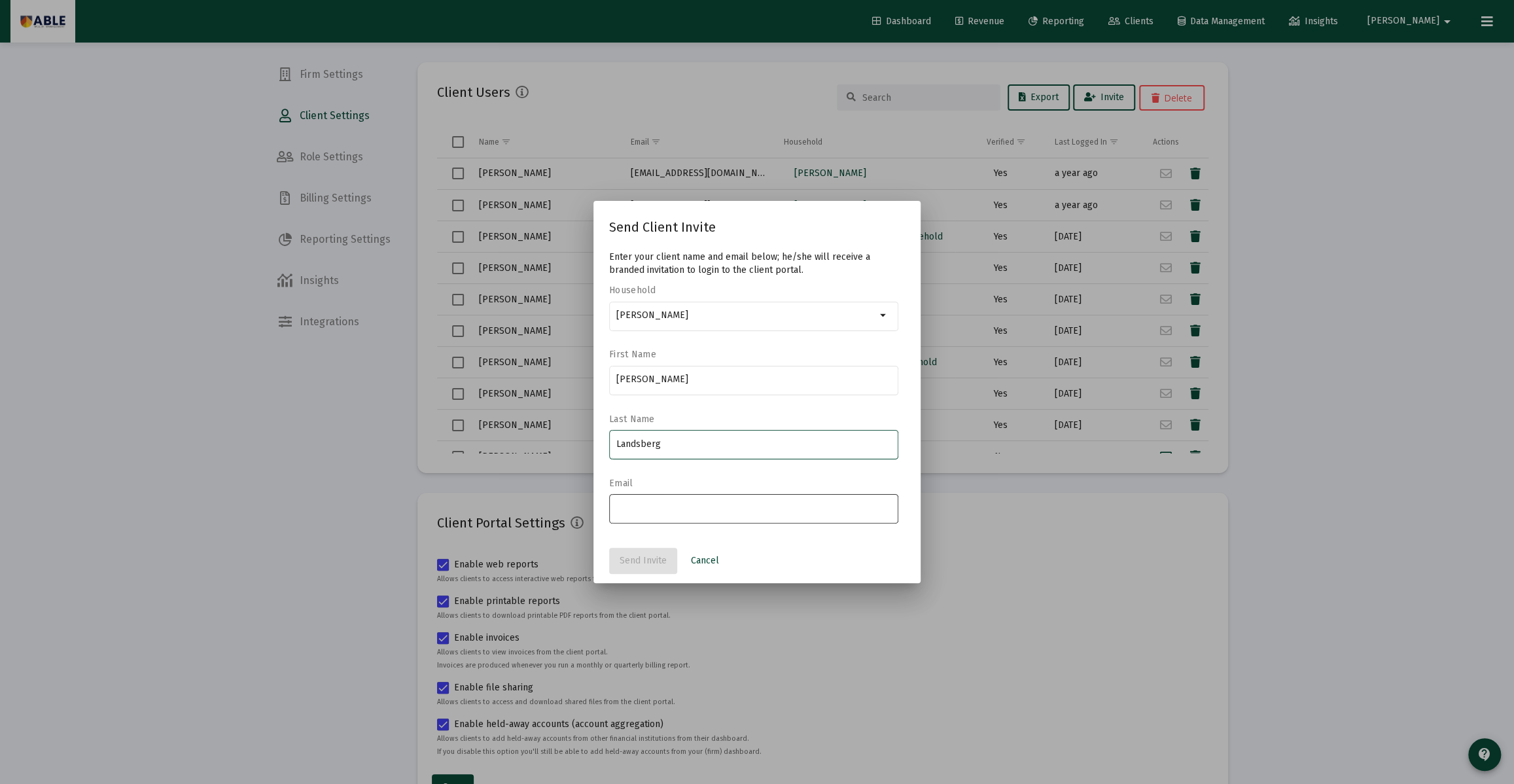
type input "Landsberg"
click at [649, 507] on input "email" at bounding box center [754, 508] width 276 height 10
click at [625, 507] on input "email" at bounding box center [754, 508] width 276 height 10
paste input "[EMAIL_ADDRESS][DOMAIN_NAME]"
type input "[EMAIL_ADDRESS][DOMAIN_NAME]"
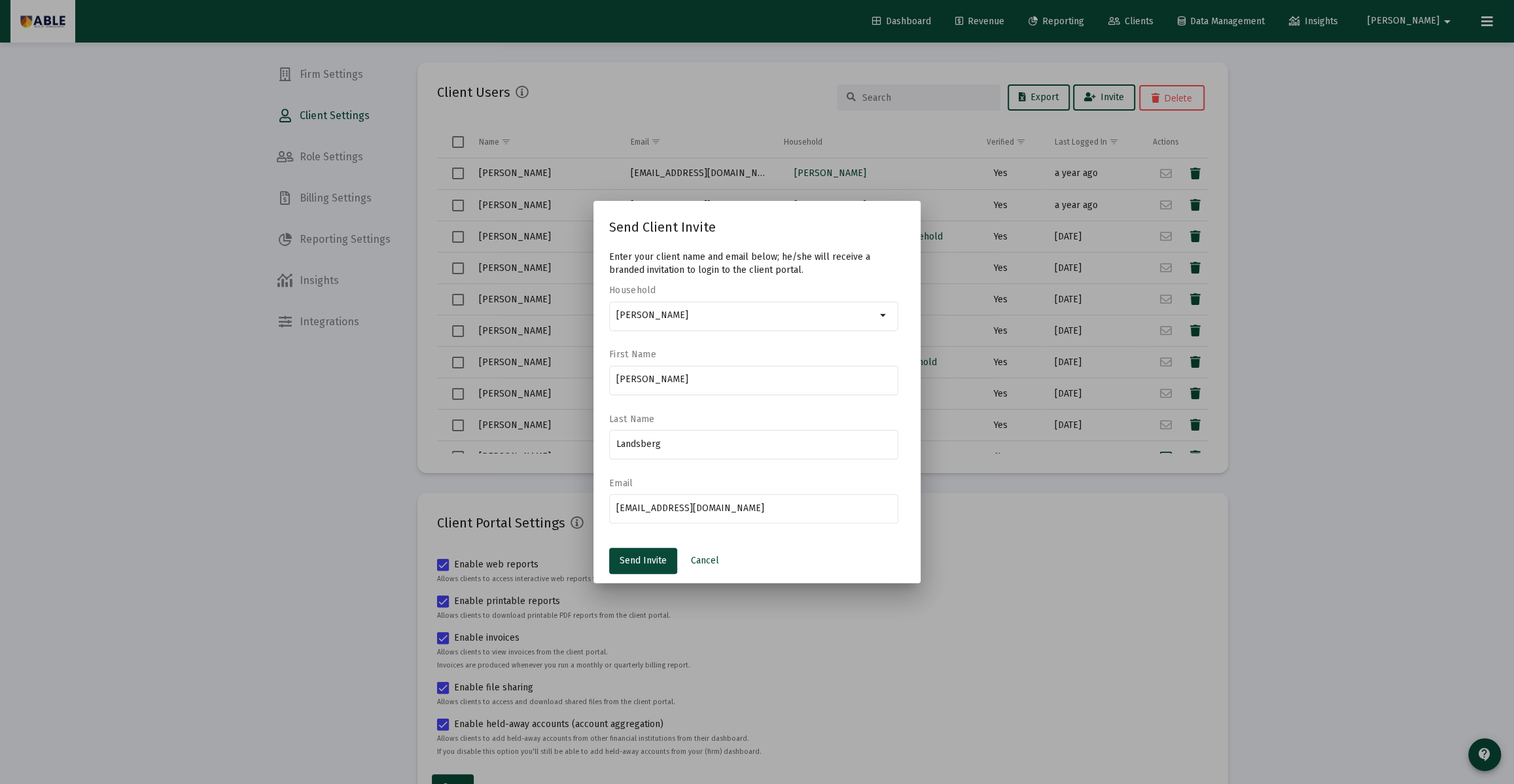
click at [673, 486] on label "Email" at bounding box center [751, 482] width 282 height 11
click at [648, 562] on span "Send Invite" at bounding box center [643, 560] width 47 height 11
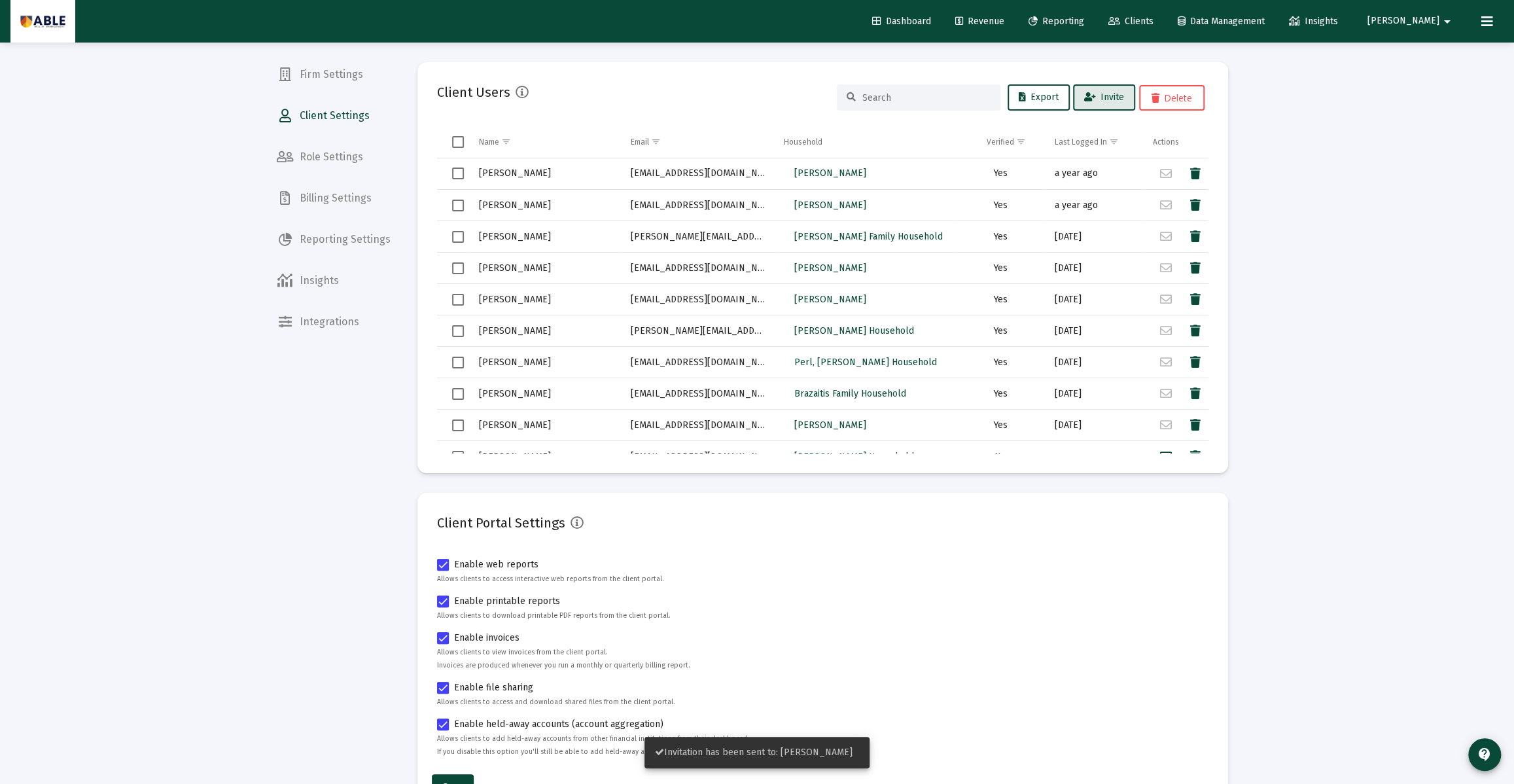
click at [931, 24] on span "Dashboard" at bounding box center [902, 21] width 59 height 11
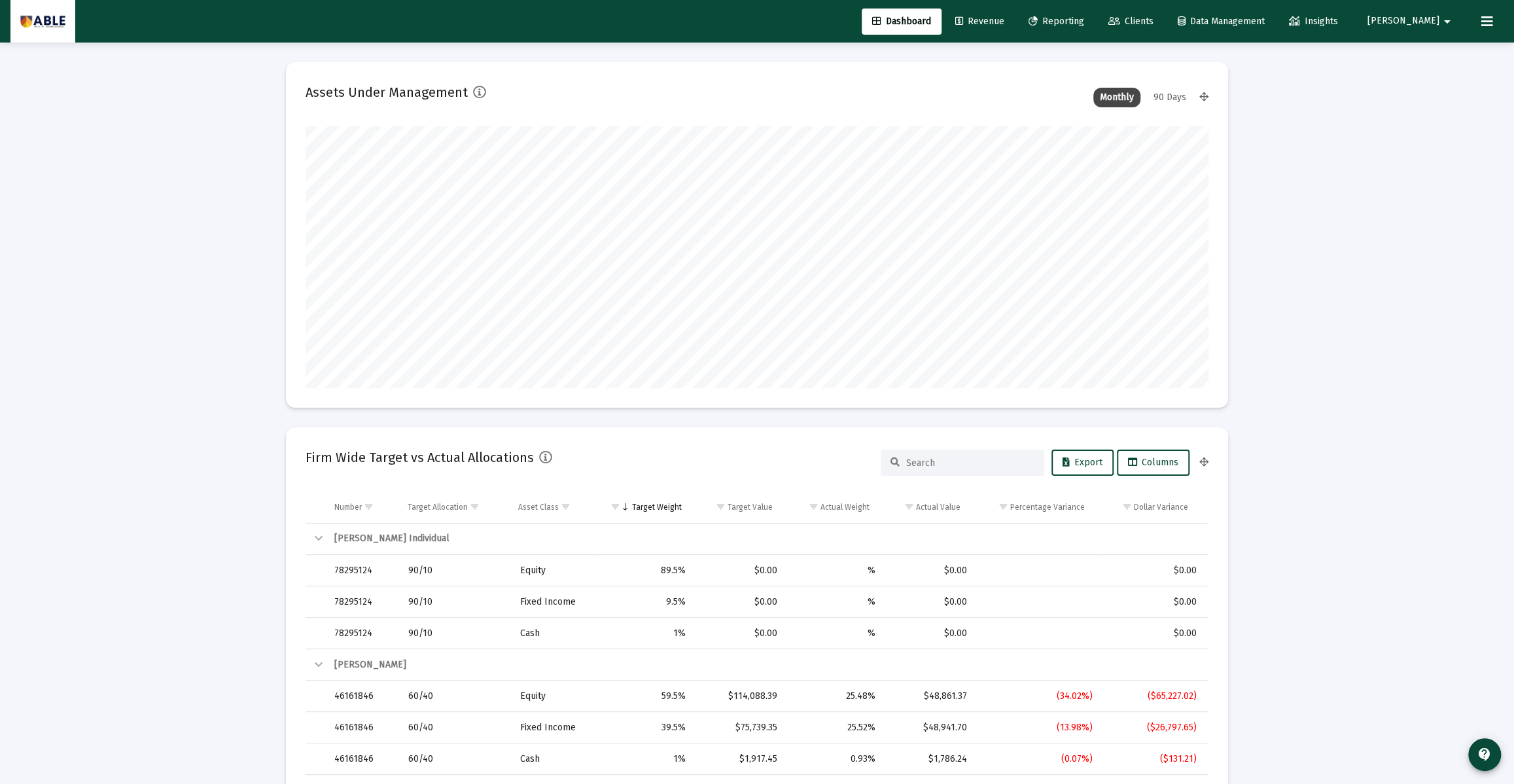
click at [1498, 22] on button at bounding box center [1487, 21] width 26 height 26
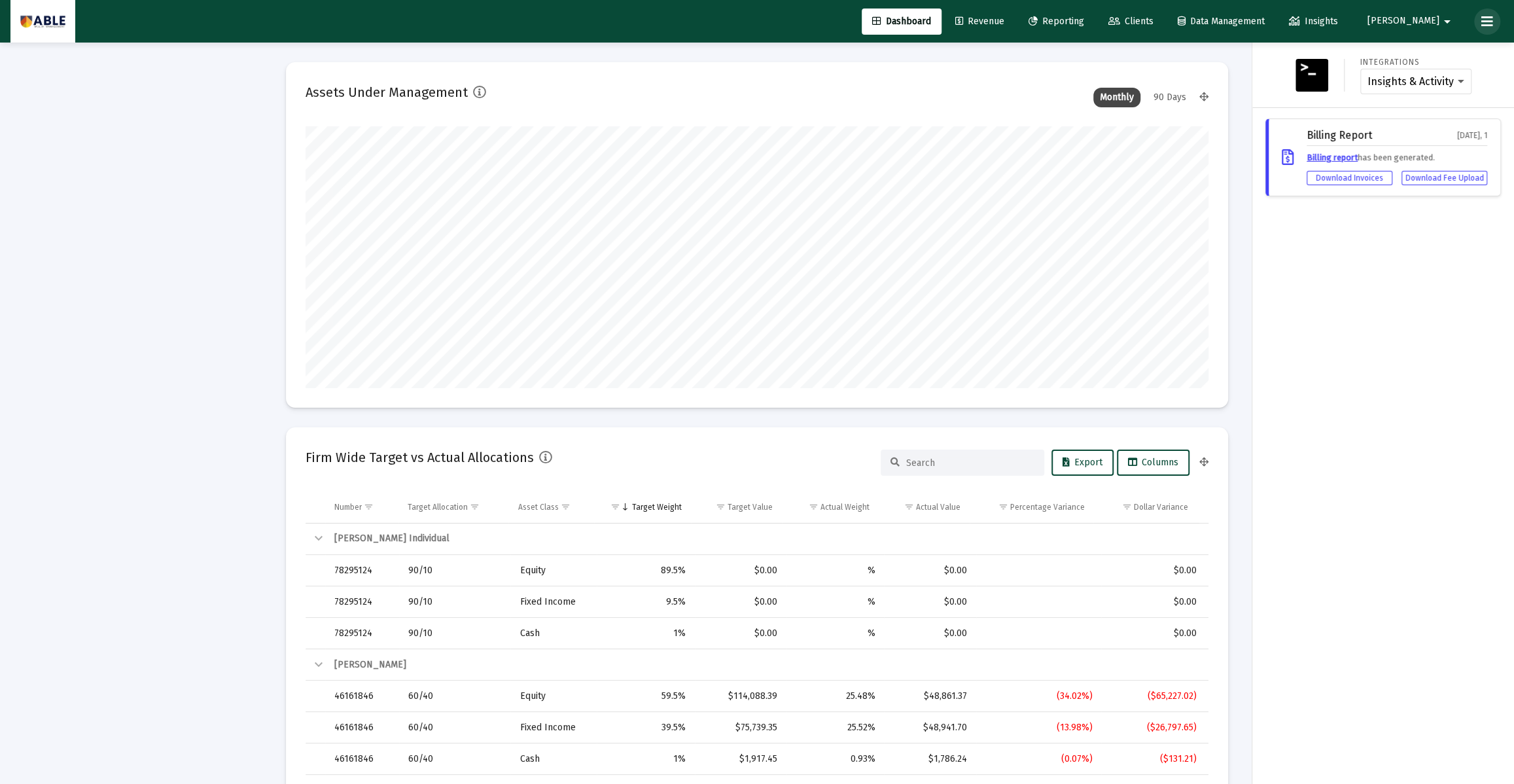
click at [1498, 22] on button at bounding box center [1487, 21] width 26 height 26
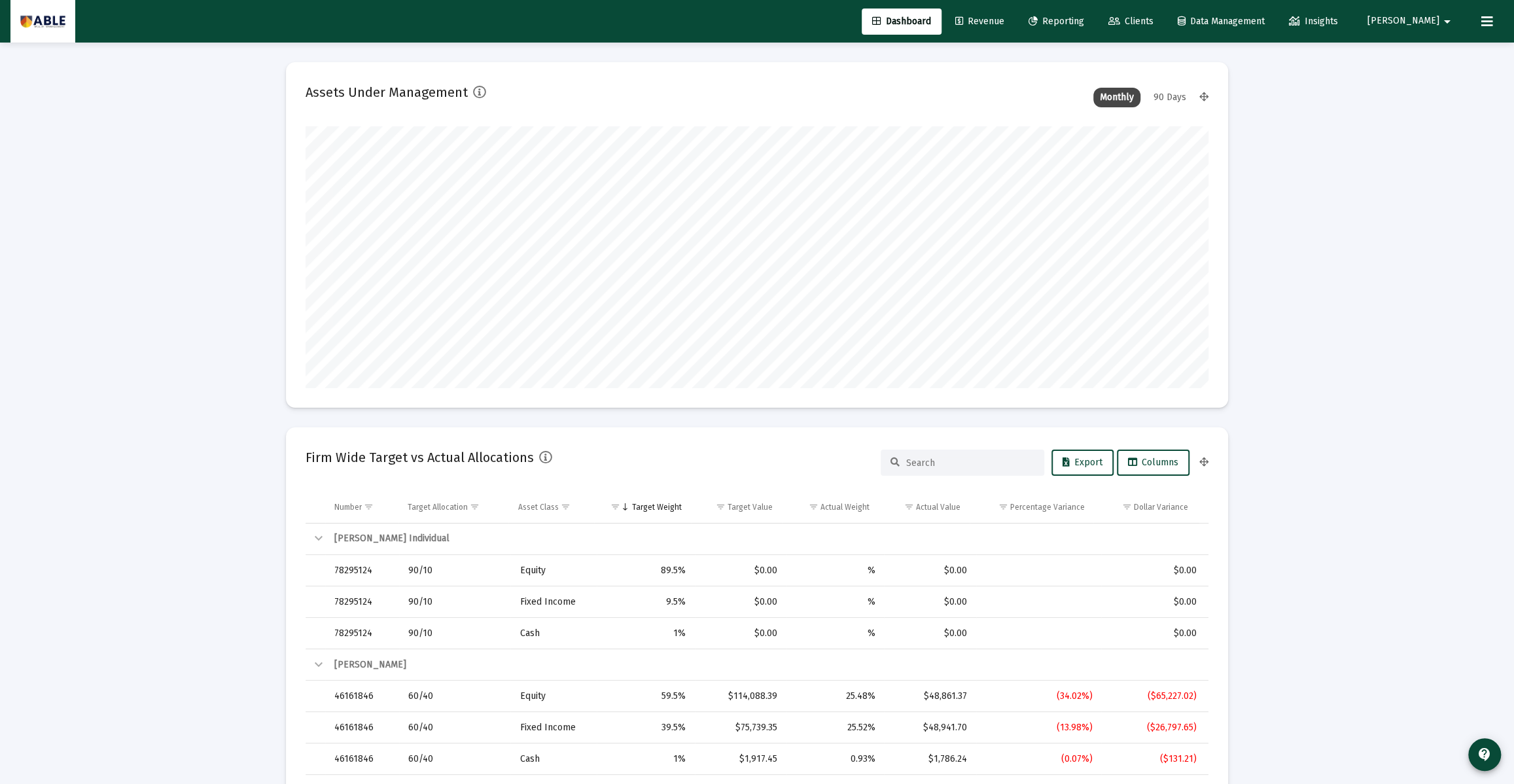
click at [1497, 18] on button at bounding box center [1487, 21] width 26 height 26
